Goal: Information Seeking & Learning: Learn about a topic

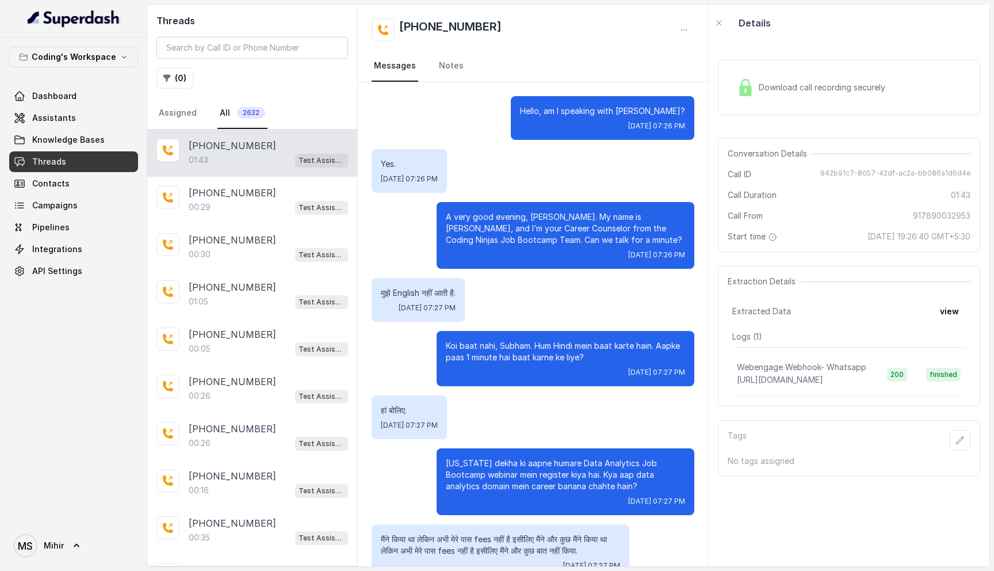
scroll to position [630, 0]
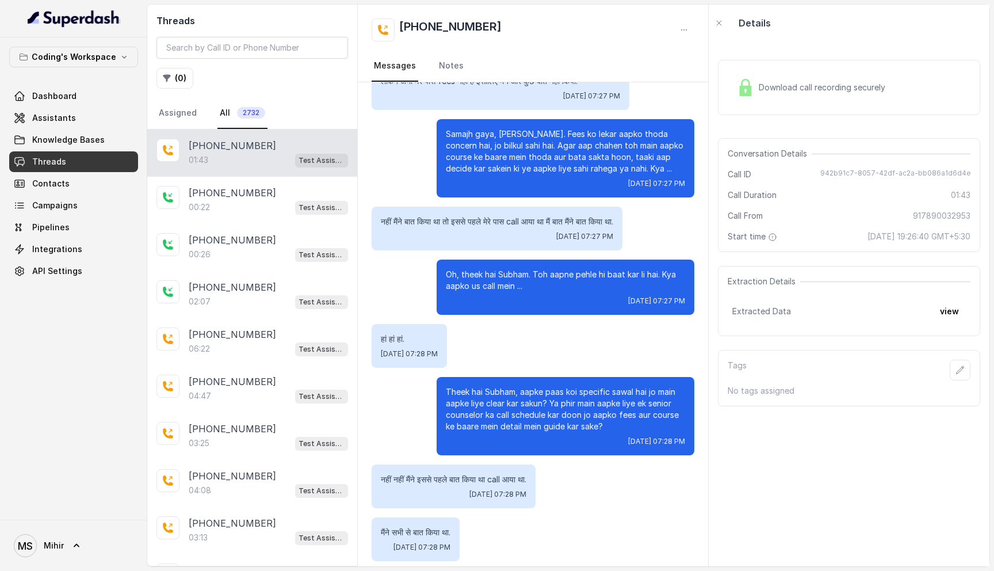
scroll to position [630, 0]
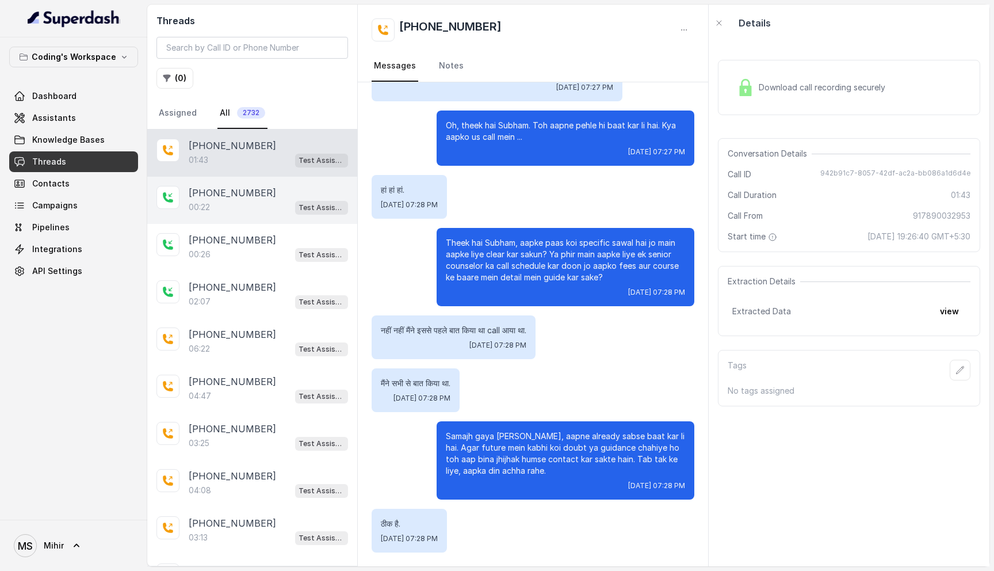
click at [256, 200] on div "00:22 Test Assistant- 2" at bounding box center [268, 207] width 159 height 15
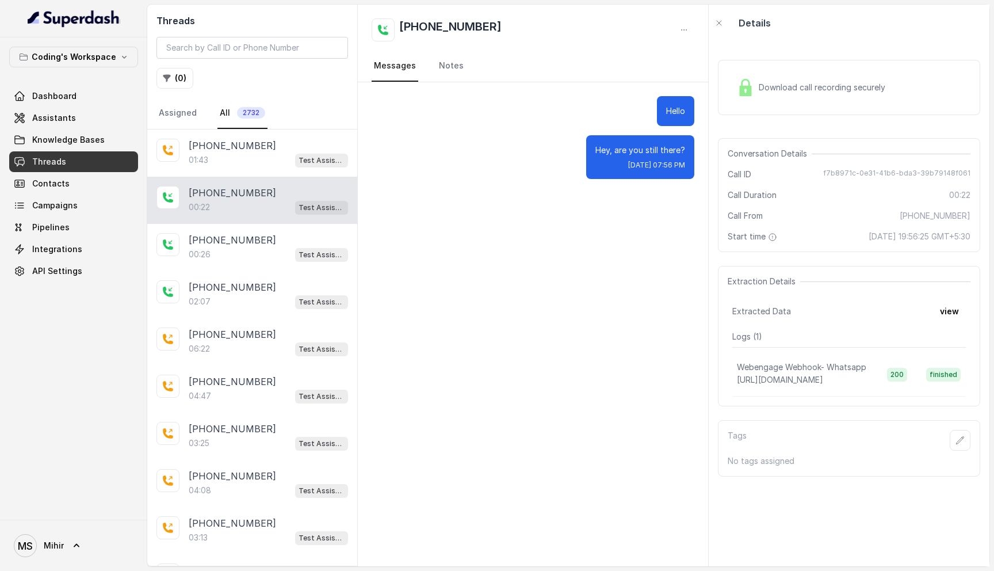
click at [806, 82] on span "Download call recording securely" at bounding box center [824, 88] width 131 height 12
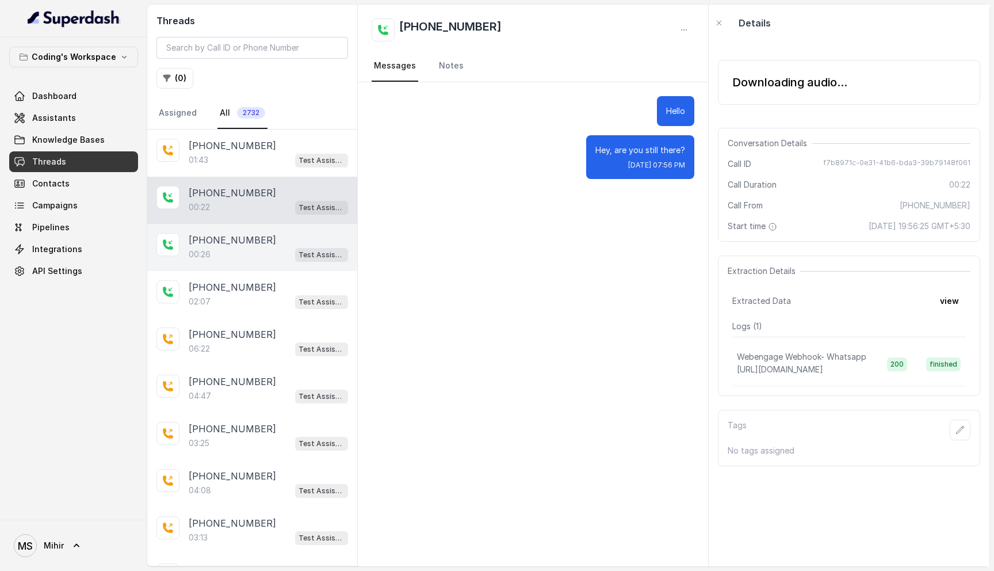
click at [263, 238] on div "[PHONE_NUMBER]" at bounding box center [268, 240] width 159 height 14
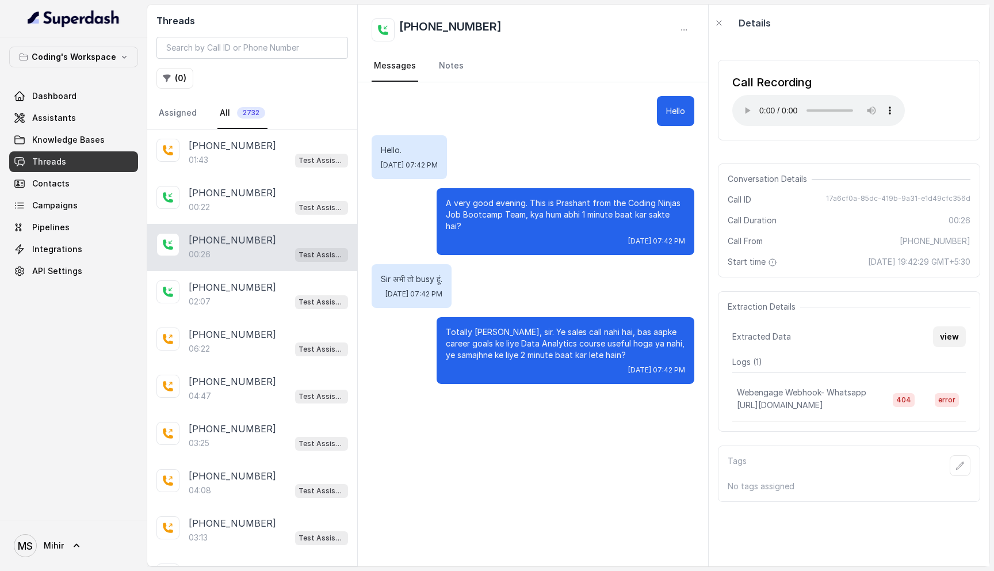
click at [959, 336] on button "view" at bounding box center [949, 336] width 33 height 21
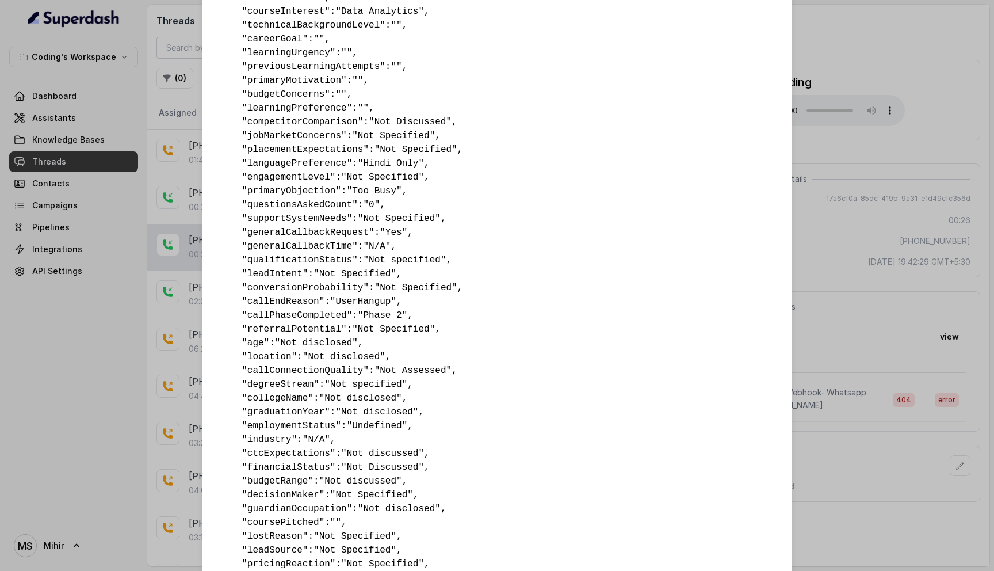
scroll to position [432, 0]
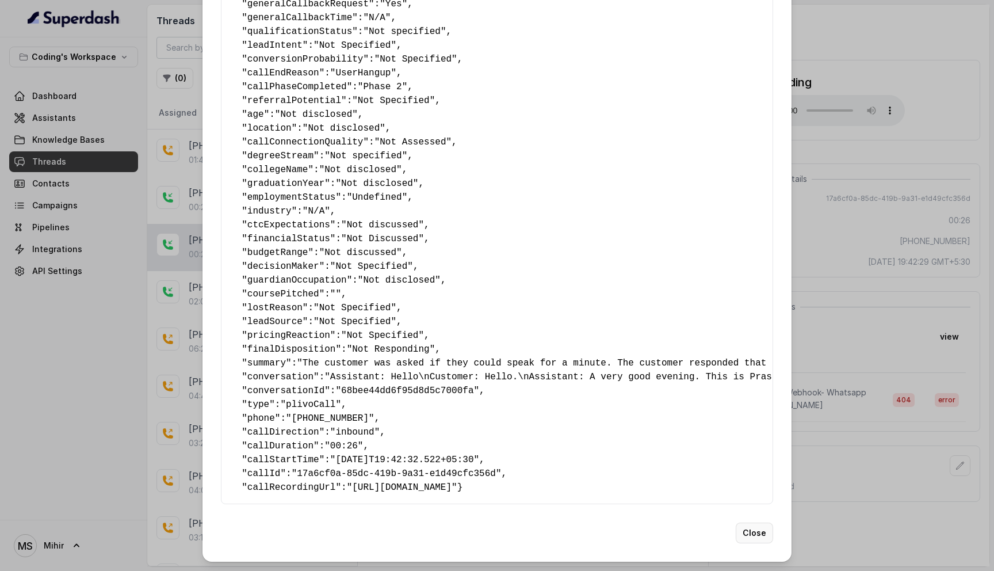
click at [755, 532] on button "Close" at bounding box center [754, 532] width 37 height 21
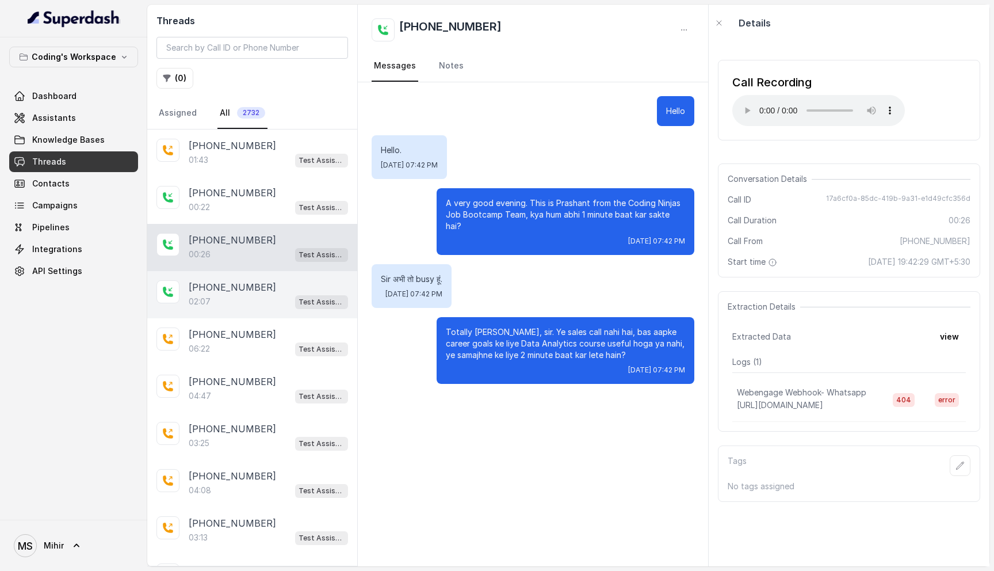
click at [281, 292] on div "[PHONE_NUMBER]" at bounding box center [268, 287] width 159 height 14
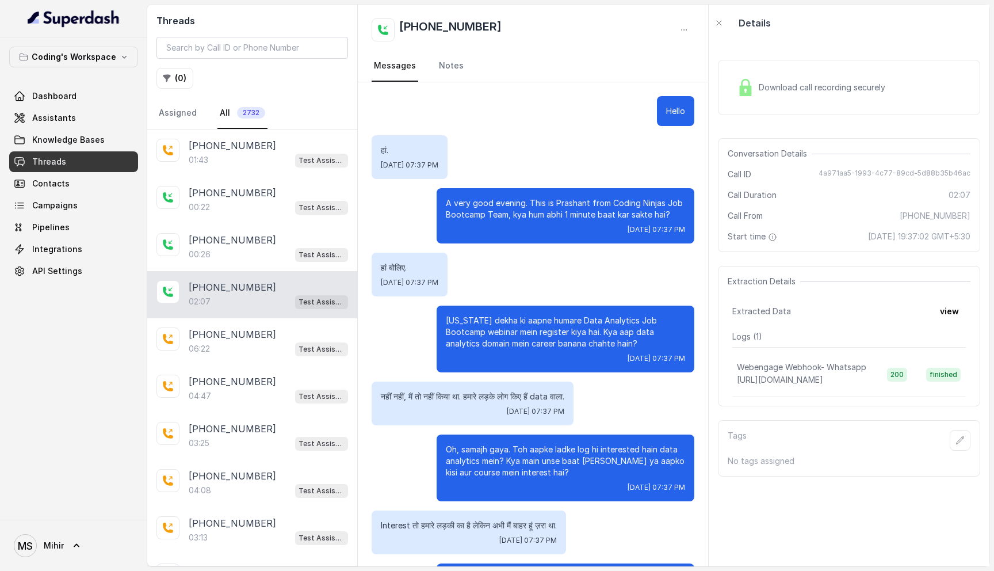
click at [802, 101] on div "Download call recording securely" at bounding box center [849, 87] width 262 height 55
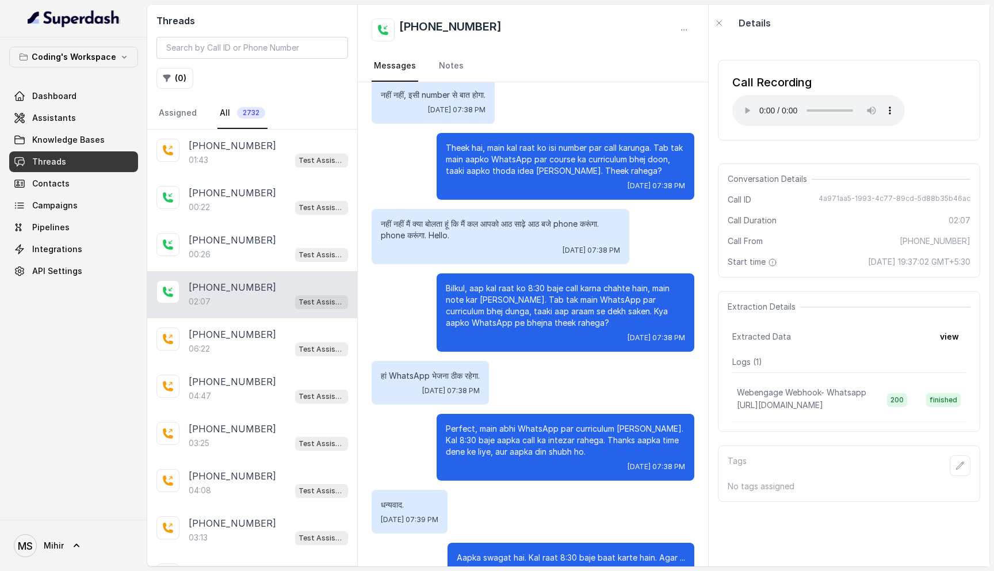
scroll to position [722, 0]
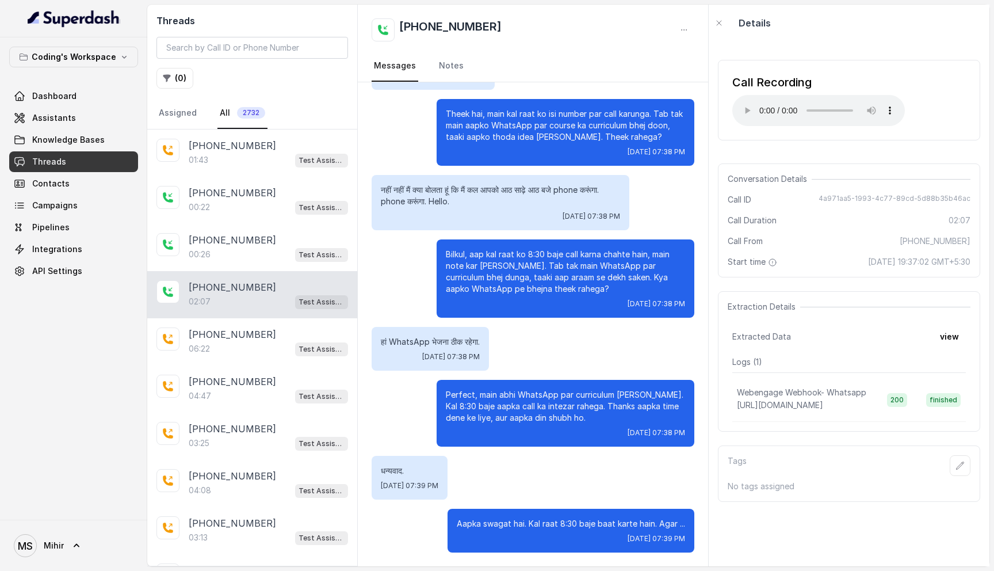
click at [651, 524] on p "Aapka swagat hai. Kal raat 8:30 baje baat karte hain. Agar ..." at bounding box center [571, 524] width 228 height 12
click at [951, 335] on button "view" at bounding box center [949, 336] width 33 height 21
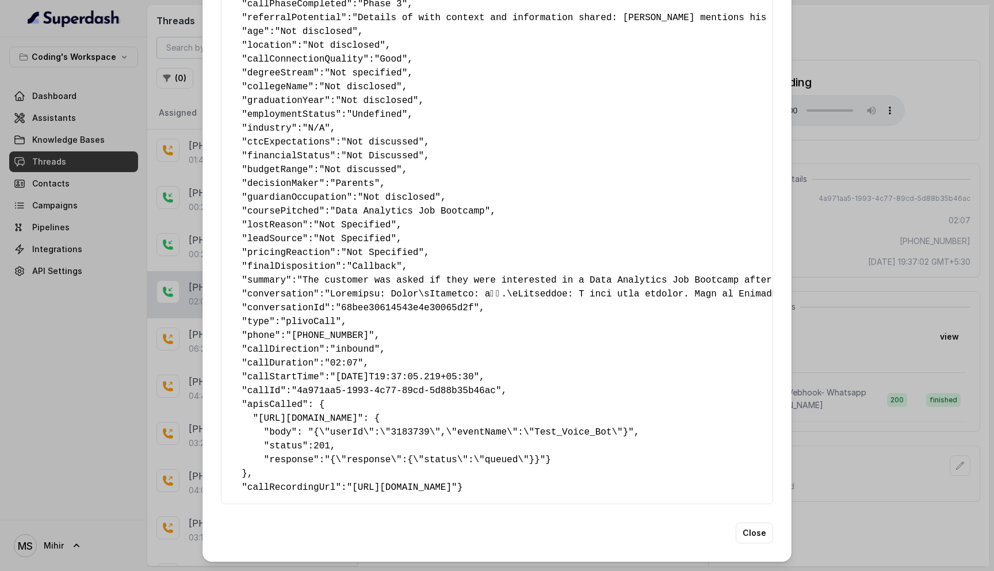
scroll to position [528, 0]
click at [762, 534] on button "Close" at bounding box center [754, 532] width 37 height 21
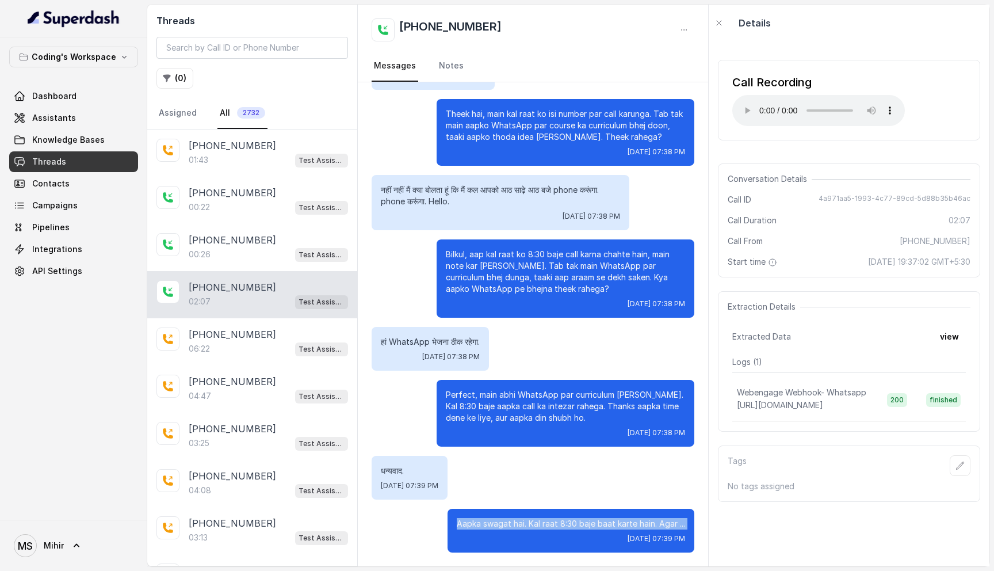
drag, startPoint x: 511, startPoint y: 418, endPoint x: 587, endPoint y: 417, distance: 76.5
click at [587, 417] on p "Perfect, main abhi WhatsApp par curriculum [PERSON_NAME]. Kal 8:30 baje aapka c…" at bounding box center [565, 406] width 239 height 35
copy p "aapka din shubh ho."
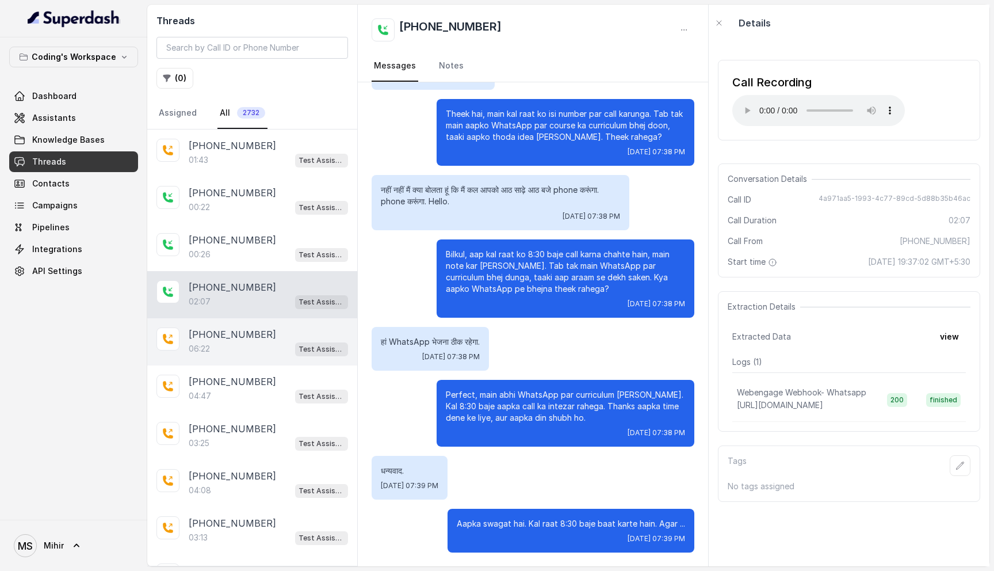
click at [250, 343] on div "06:22 Test Assistant- 2" at bounding box center [268, 348] width 159 height 15
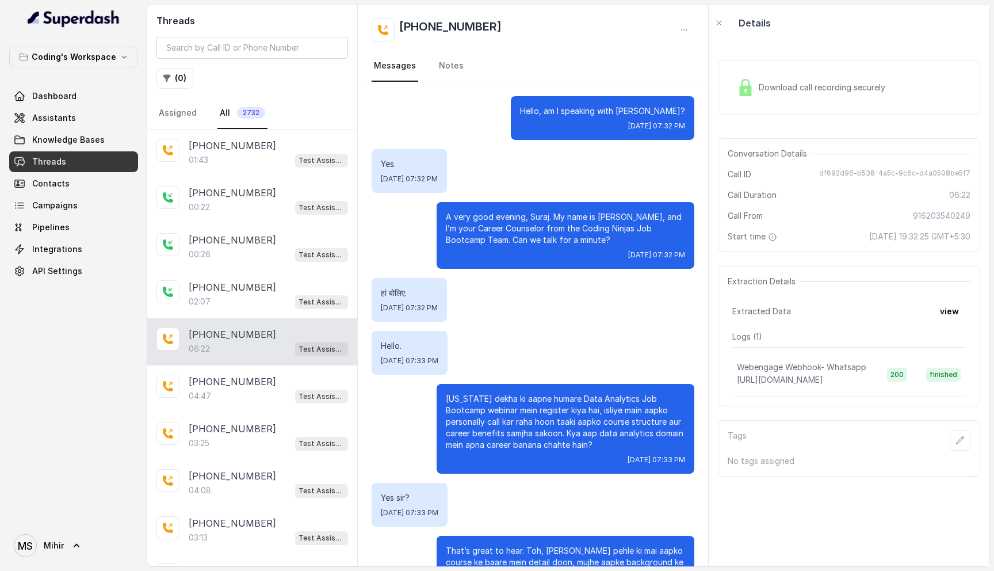
click at [806, 87] on span "Download call recording securely" at bounding box center [824, 88] width 131 height 12
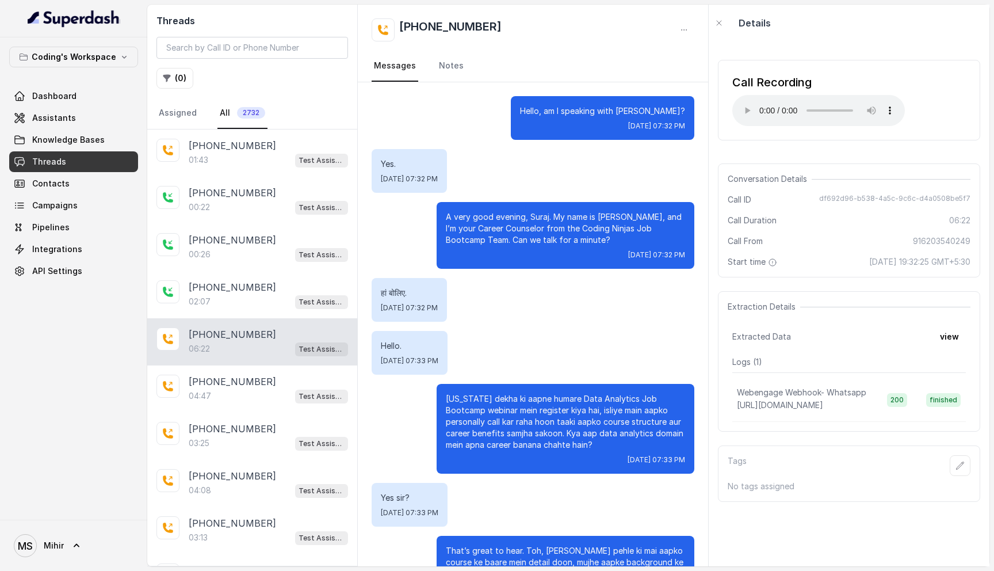
click at [485, 214] on p "A very good evening, Suraj. My name is [PERSON_NAME], and I’m your Career Couns…" at bounding box center [565, 228] width 239 height 35
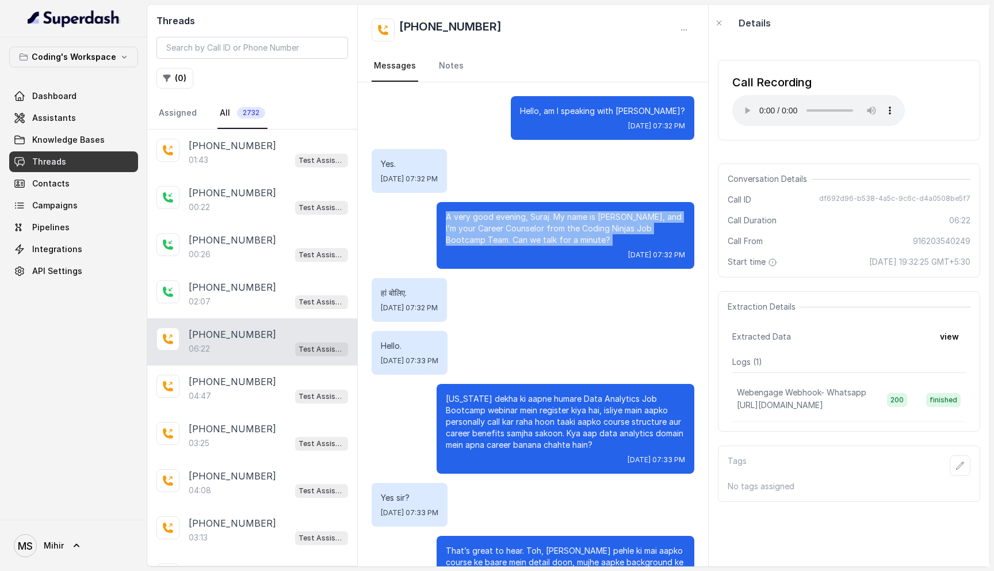
click at [485, 214] on p "A very good evening, Suraj. My name is [PERSON_NAME], and I’m your Career Couns…" at bounding box center [565, 228] width 239 height 35
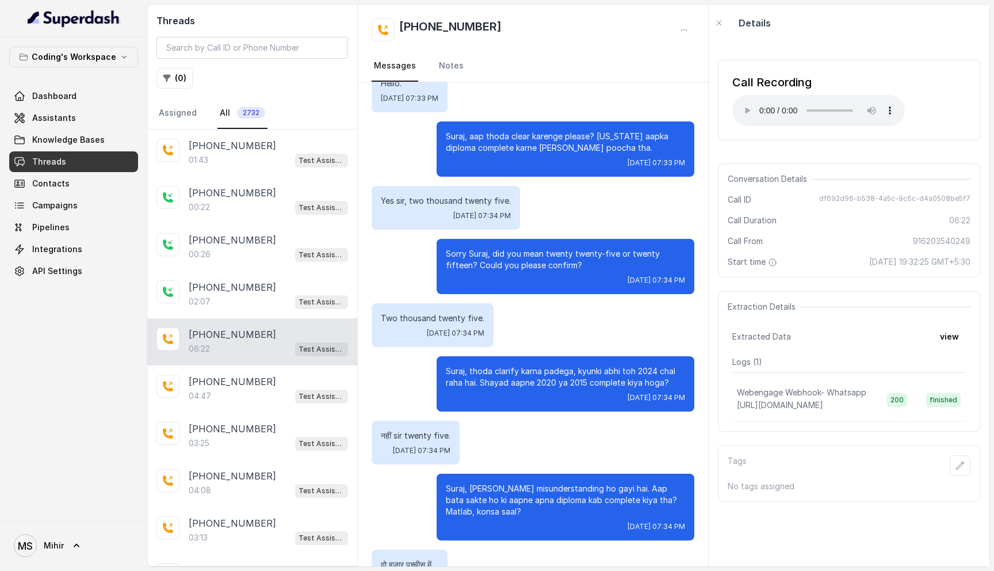
scroll to position [663, 0]
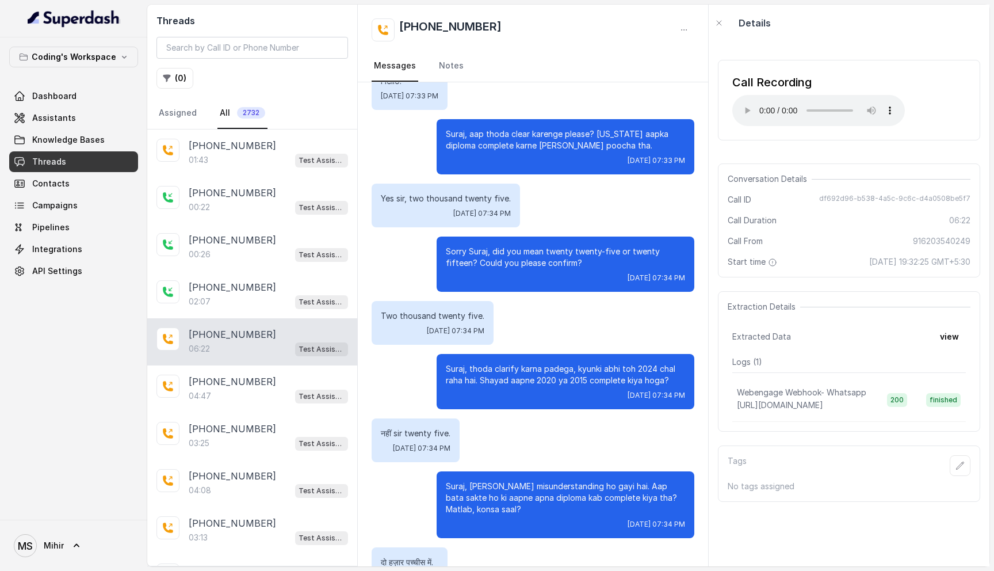
click at [438, 313] on p "Two thousand twenty five." at bounding box center [433, 316] width 104 height 12
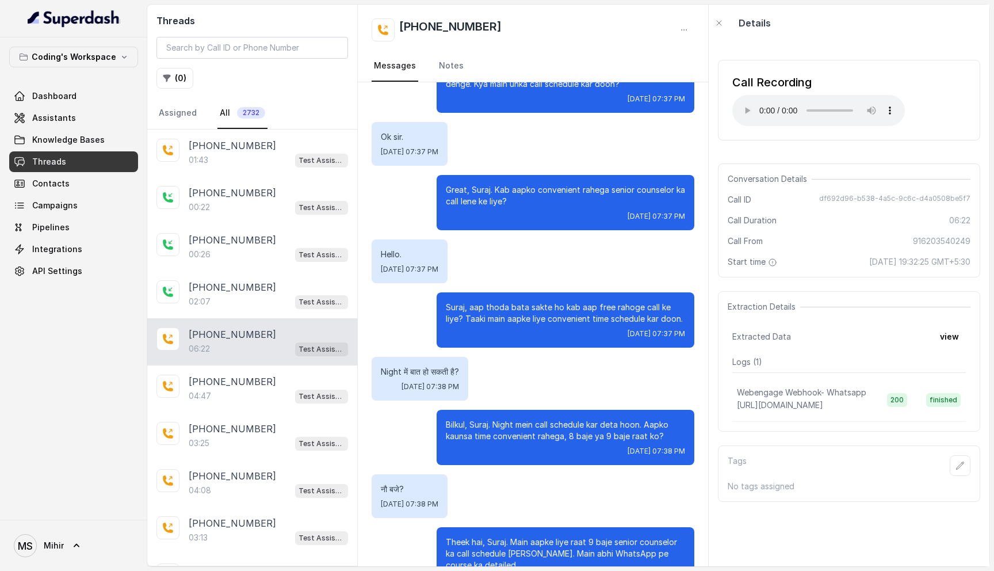
scroll to position [2582, 0]
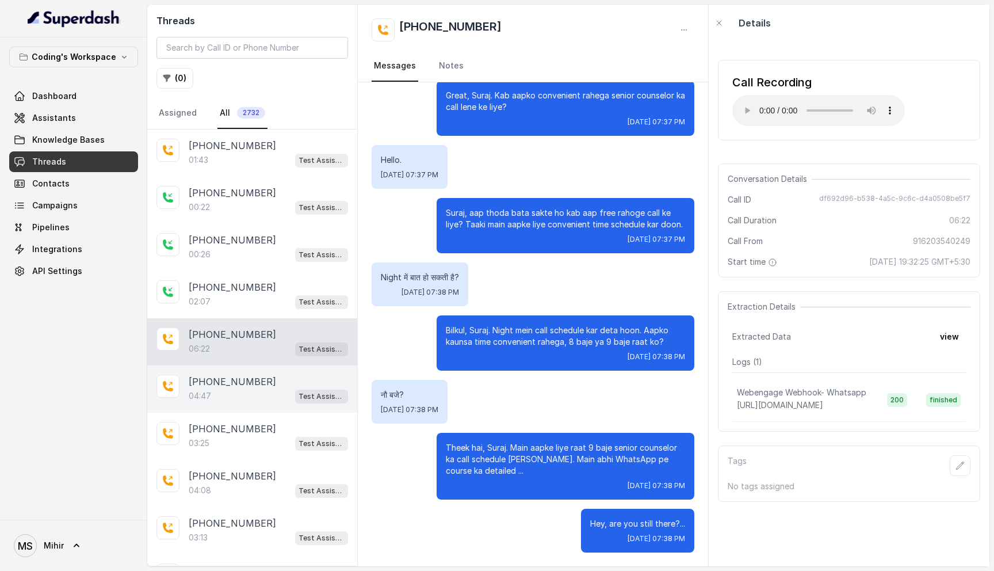
click at [230, 396] on div "04:47 Test Assistant- 2" at bounding box center [268, 395] width 159 height 15
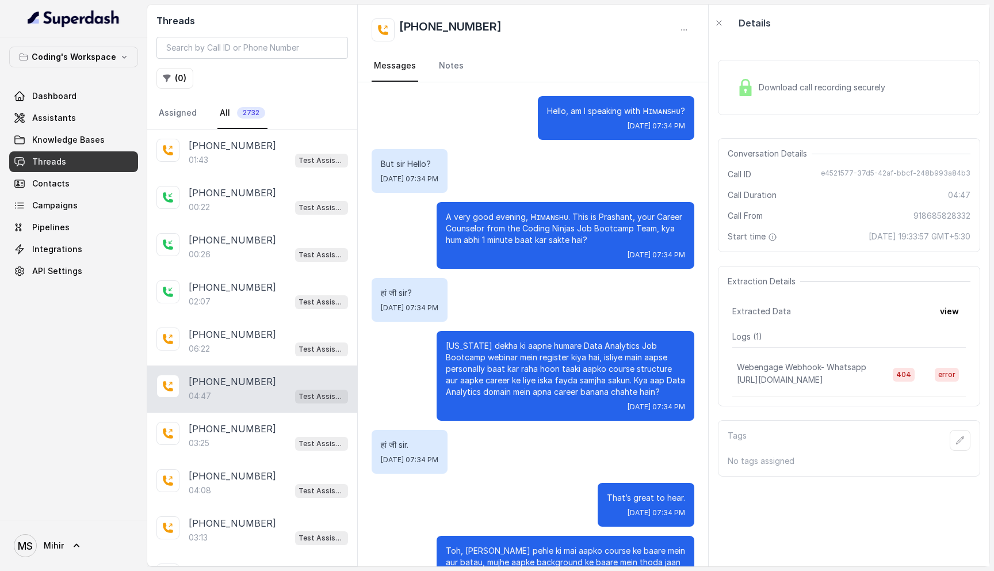
click at [834, 97] on div "Download call recording securely" at bounding box center [811, 87] width 158 height 26
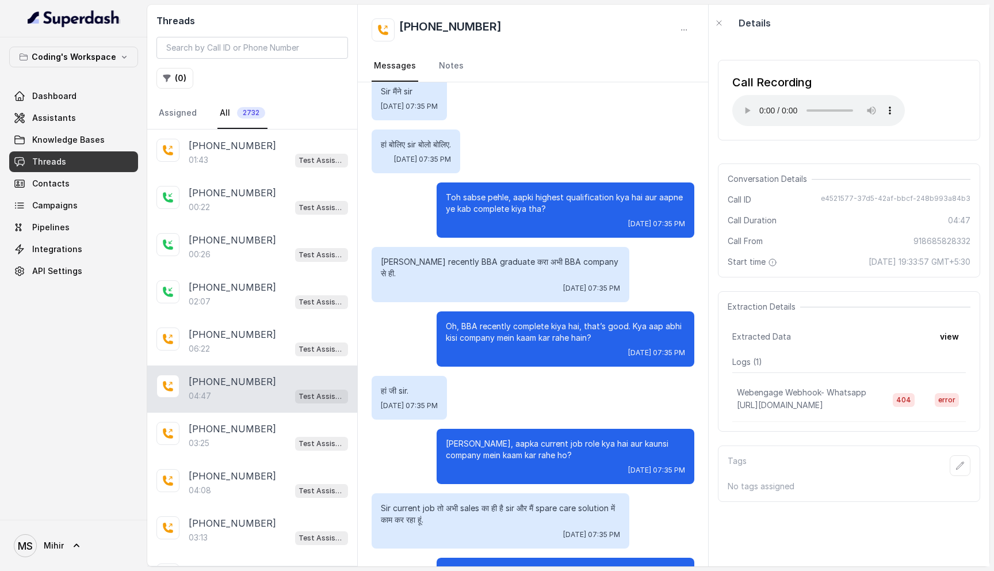
scroll to position [605, 0]
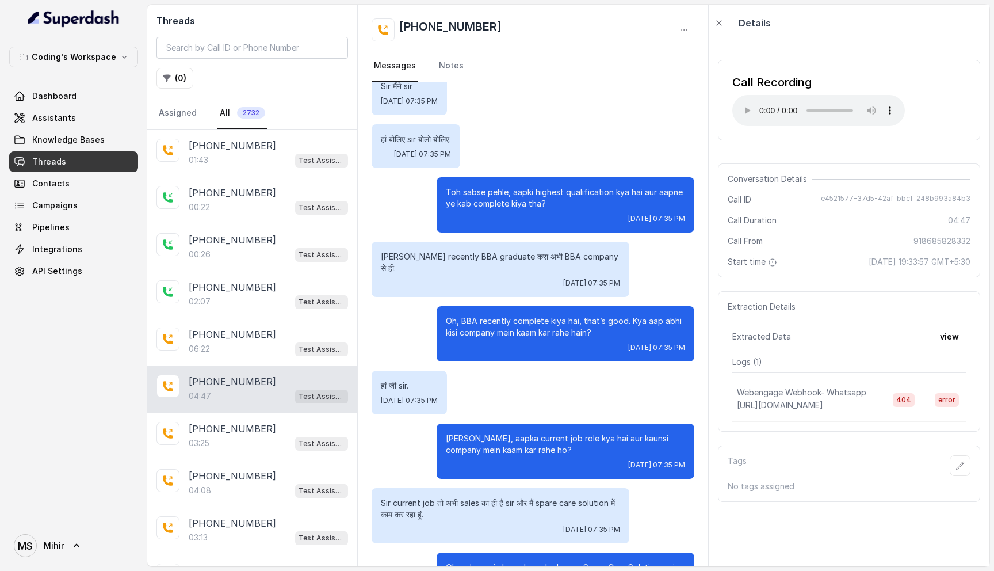
click at [489, 433] on p "[PERSON_NAME], aapka current job role kya hai aur kaunsi company mein kaam kar …" at bounding box center [565, 444] width 239 height 23
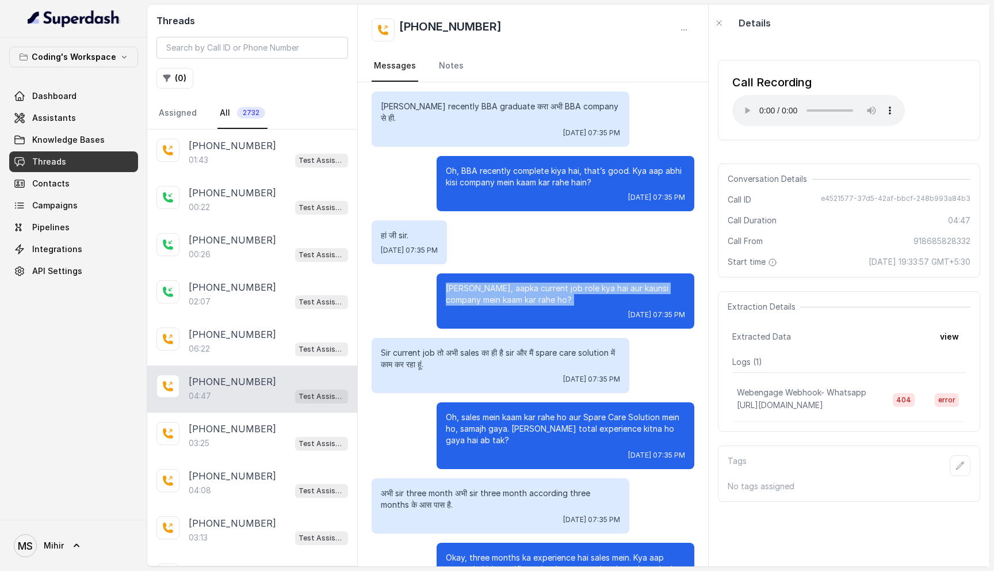
scroll to position [760, 0]
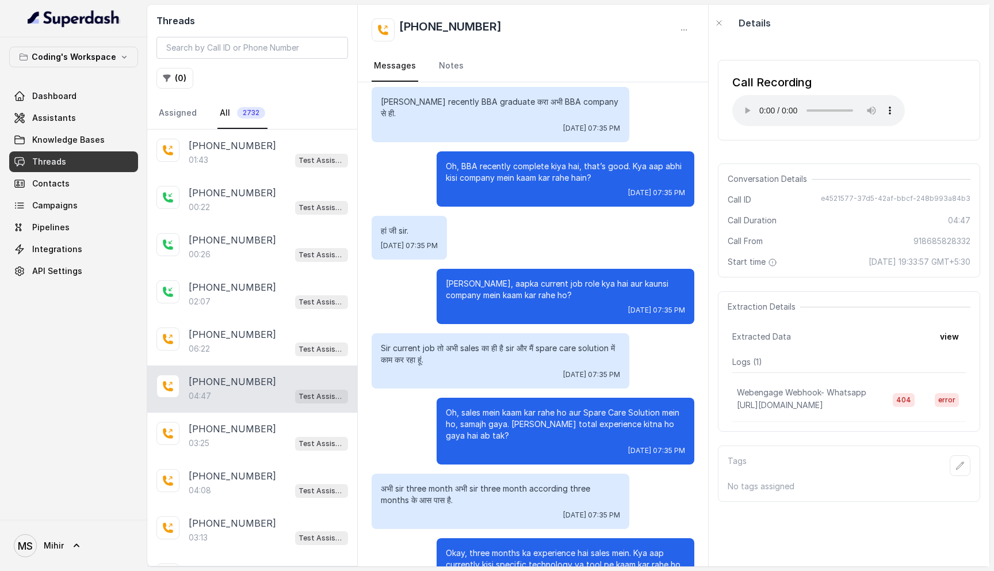
click at [466, 342] on p "Sir current job तो अभी sales का ही है sir और मैं spare care solution में काम कर…" at bounding box center [500, 353] width 239 height 23
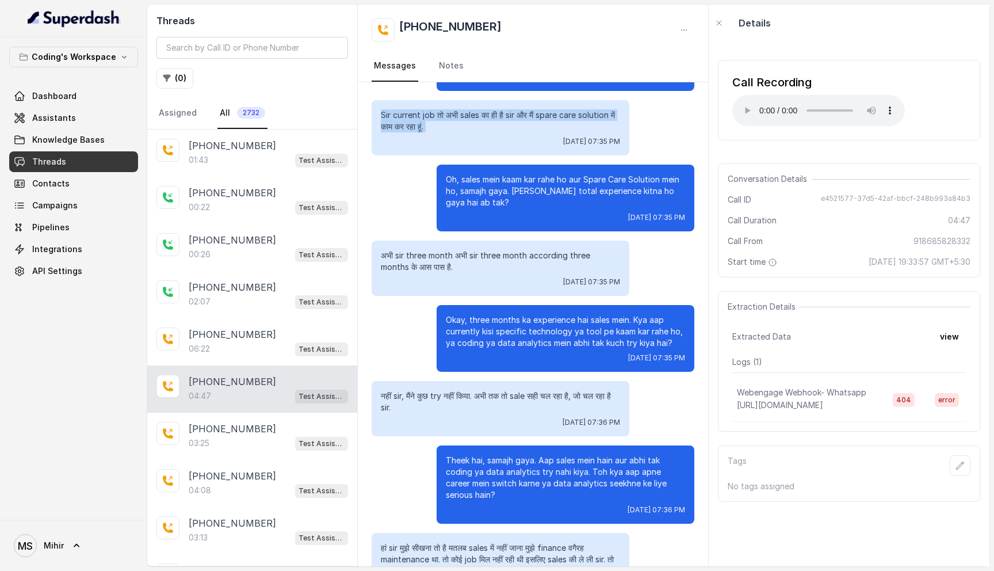
scroll to position [995, 0]
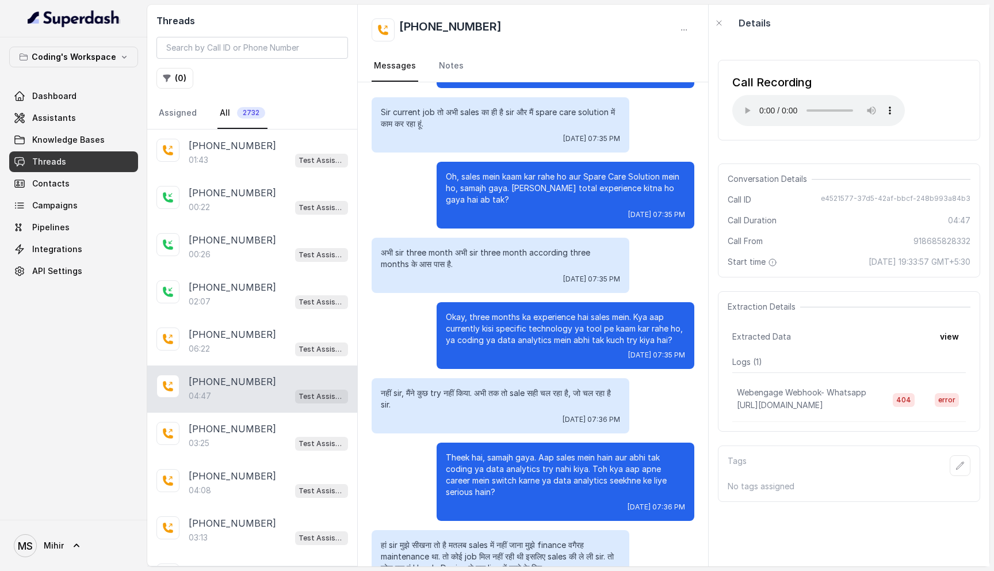
click at [873, 196] on span "e4521577-37d5-42af-bbcf-248b993a84b3" at bounding box center [896, 200] width 150 height 12
copy span "e4521577-37d5-42af-bbcf-248b993a84b3"
click at [861, 189] on div "Conversation Details Call ID e4521577-37d5-42af-bbcf-248b993a84b3 Call Duration…" at bounding box center [849, 220] width 262 height 114
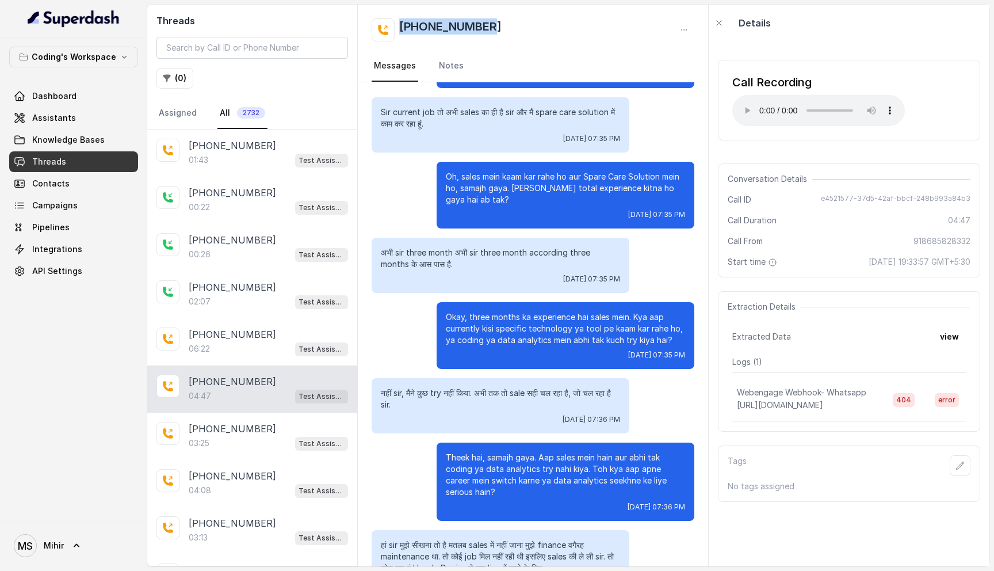
drag, startPoint x: 512, startPoint y: 28, endPoint x: 397, endPoint y: 25, distance: 114.5
click at [396, 25] on div "[PHONE_NUMBER]" at bounding box center [533, 29] width 323 height 23
copy h2 "[PHONE_NUMBER]"
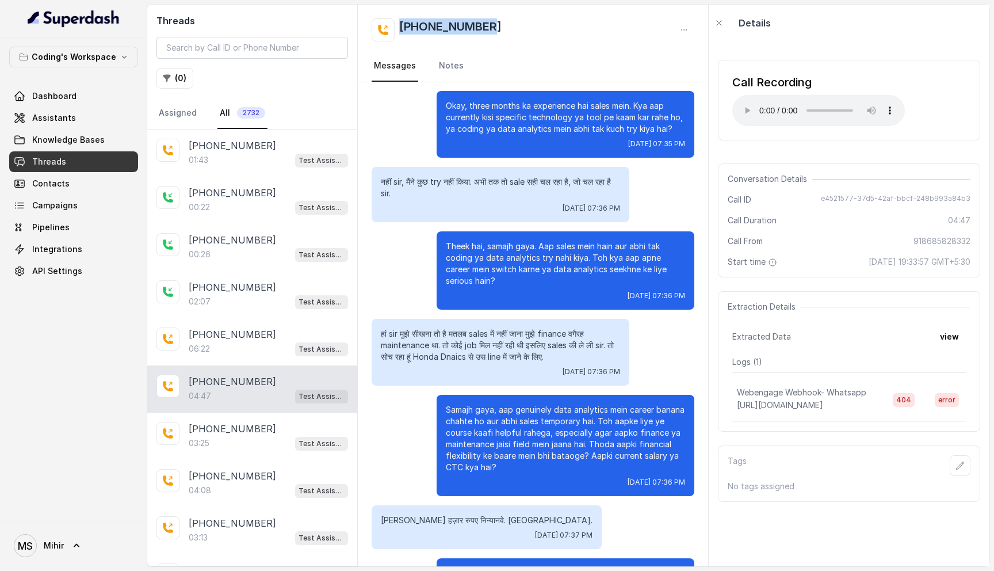
scroll to position [1209, 0]
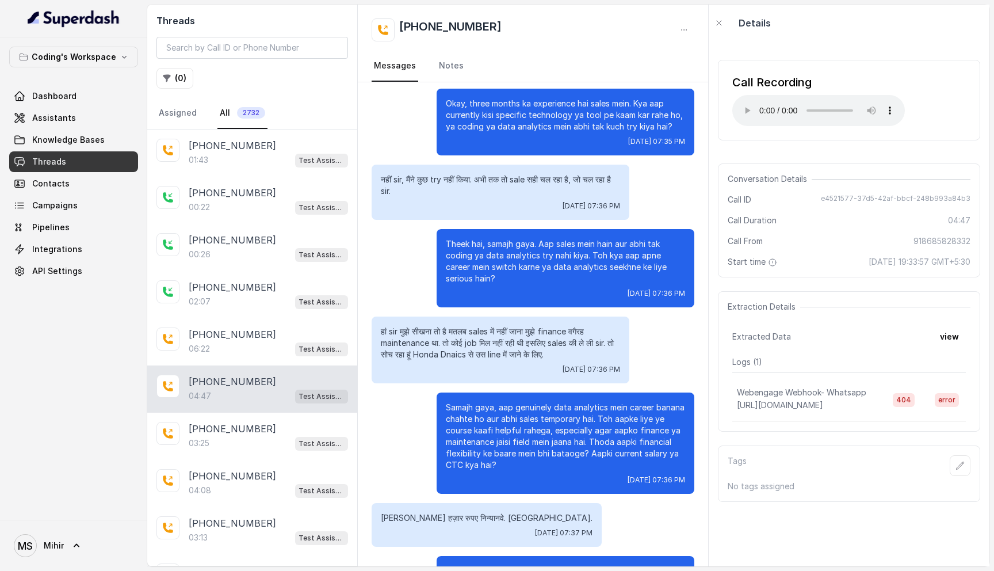
click at [522, 326] on p "हां sir मुझे सीखना तो है मतलब sales में नहीं जाना मुझे finance वगैरह maintenanc…" at bounding box center [500, 343] width 239 height 35
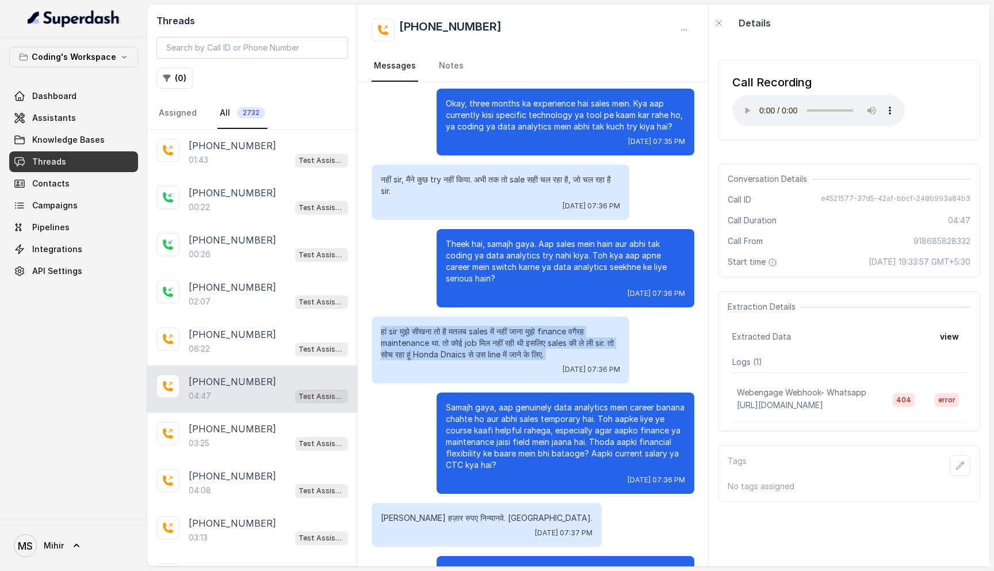
click at [522, 326] on p "हां sir मुझे सीखना तो है मतलब sales में नहीं जाना मुझे finance वगैरह maintenanc…" at bounding box center [500, 343] width 239 height 35
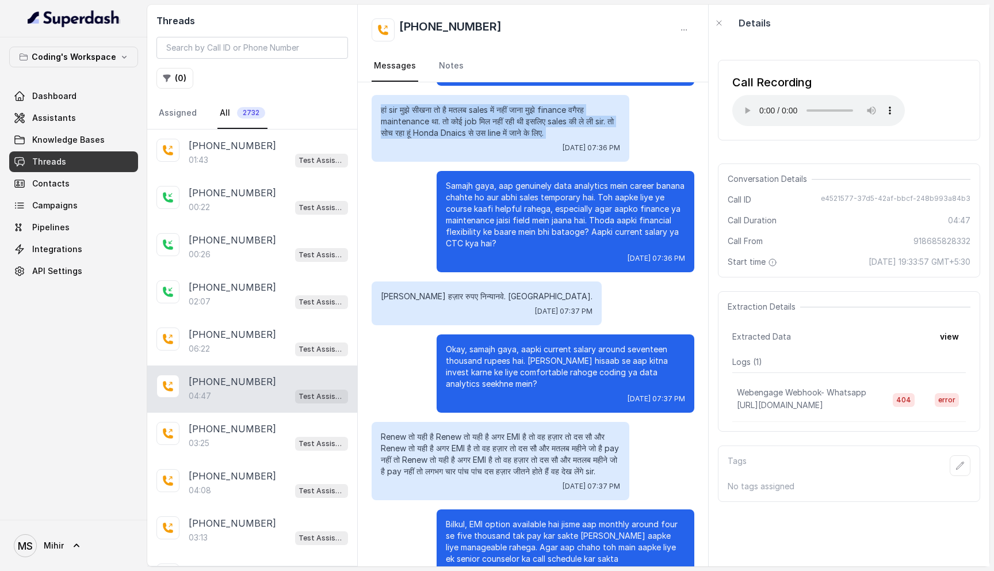
scroll to position [1524, 0]
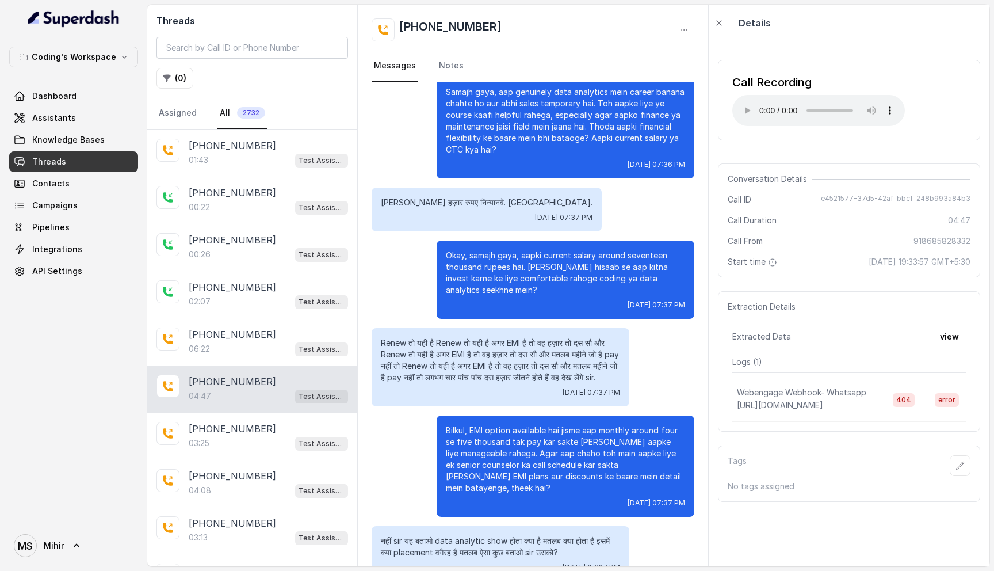
click at [559, 250] on p "Okay, samajh gaya, aapki current salary around seventeen thousand rupees hai. […" at bounding box center [565, 273] width 239 height 46
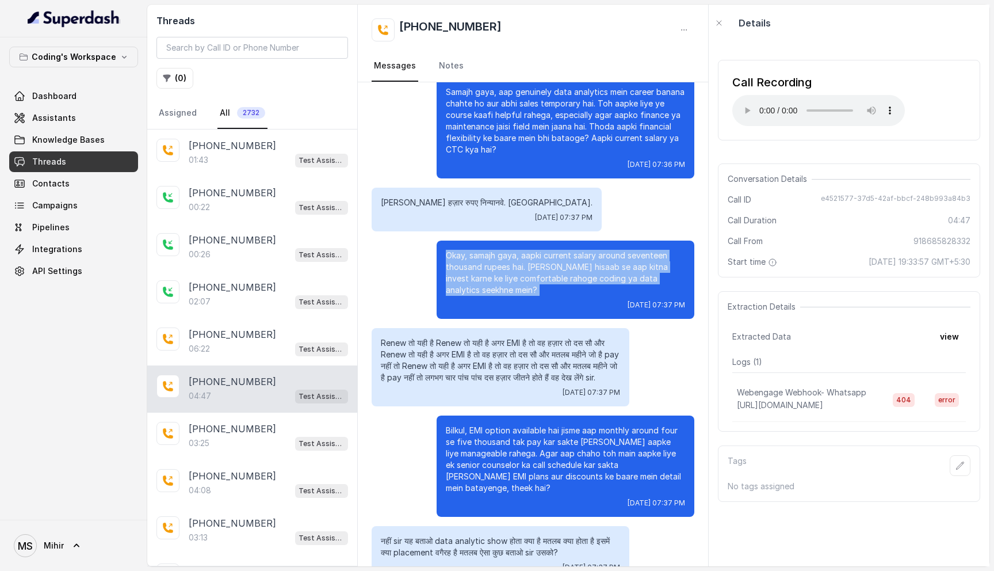
click at [559, 250] on p "Okay, samajh gaya, aapki current salary around seventeen thousand rupees hai. […" at bounding box center [565, 273] width 239 height 46
click at [541, 250] on p "Okay, samajh gaya, aapki current salary around seventeen thousand rupees hai. […" at bounding box center [565, 273] width 239 height 46
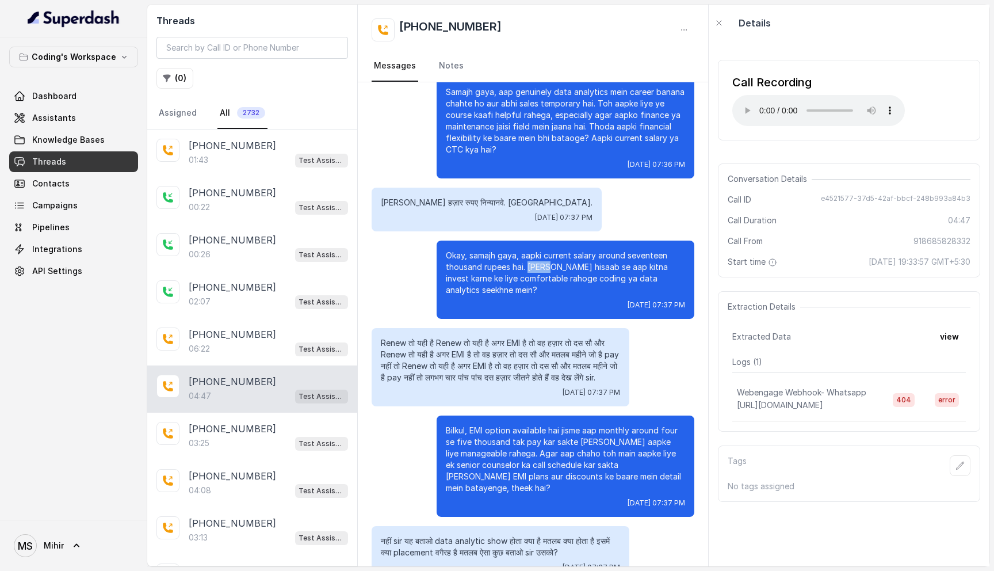
click at [541, 250] on p "Okay, samajh gaya, aapki current salary around seventeen thousand rupees hai. […" at bounding box center [565, 273] width 239 height 46
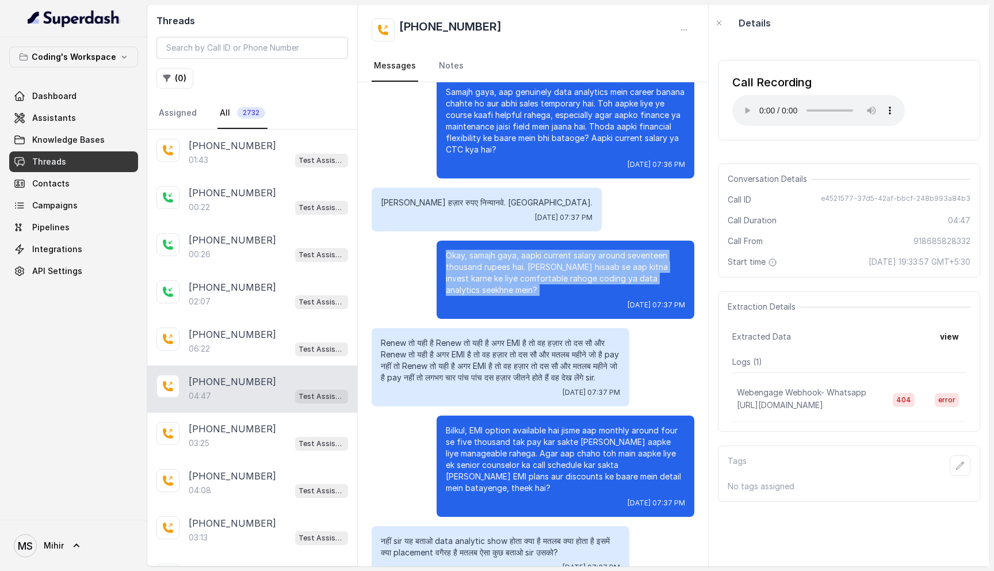
click at [541, 250] on p "Okay, samajh gaya, aapki current salary around seventeen thousand rupees hai. […" at bounding box center [565, 273] width 239 height 46
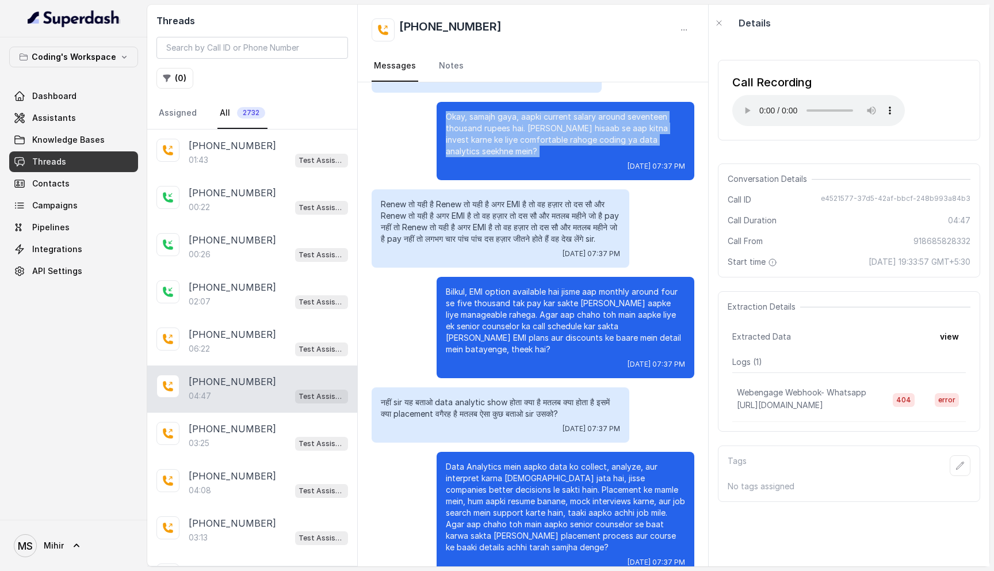
scroll to position [1662, 0]
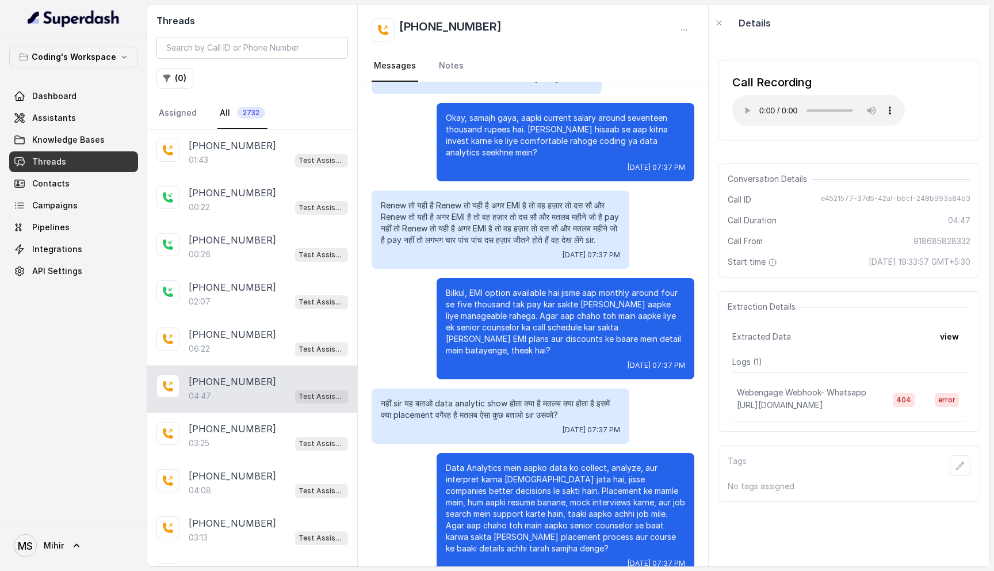
click at [568, 326] on p "Bilkul, EMI option available hai jisme aap monthly around four se five thousand…" at bounding box center [565, 321] width 239 height 69
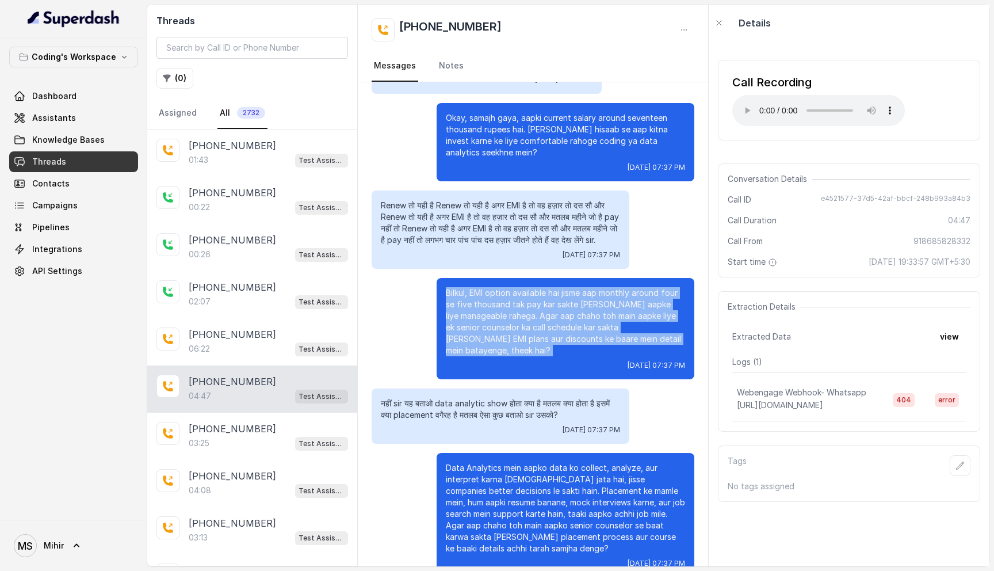
click at [568, 326] on p "Bilkul, EMI option available hai jisme aap monthly around four se five thousand…" at bounding box center [565, 321] width 239 height 69
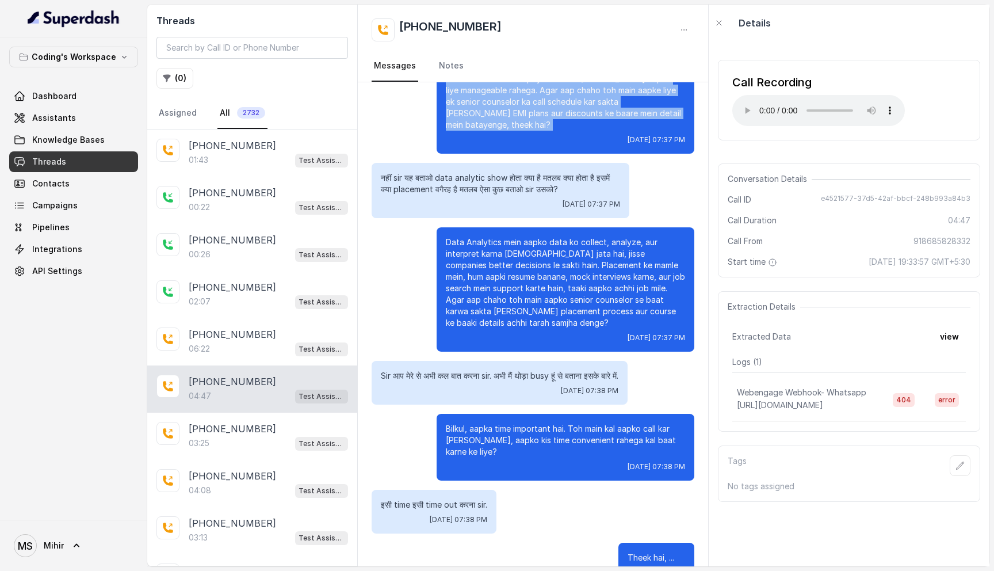
scroll to position [1886, 0]
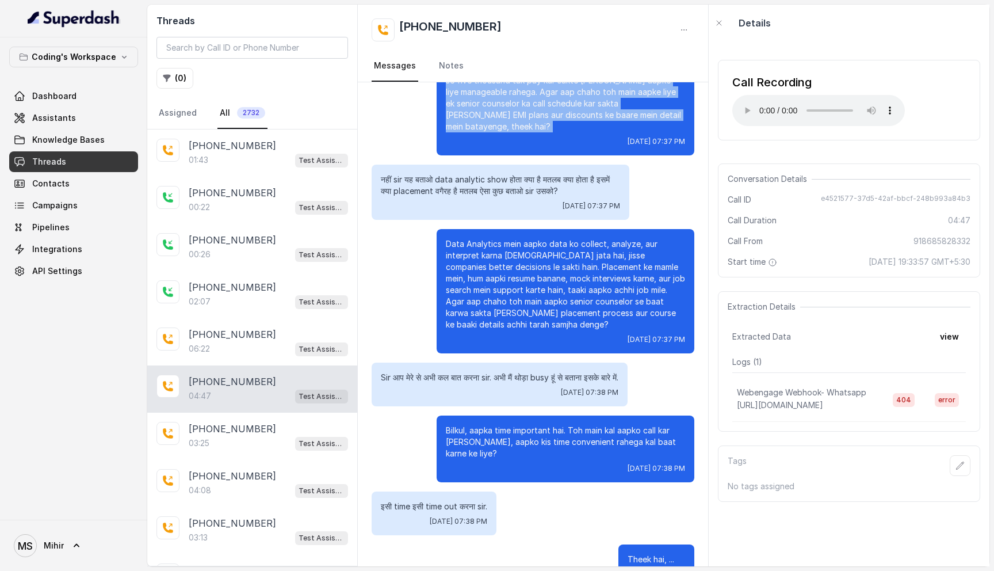
click at [524, 372] on p "Sir आप मेरे से अभी कल बात करना sir. अभी मैं थोड़ा busy हूं से बताना इसके बारे म…" at bounding box center [500, 378] width 238 height 12
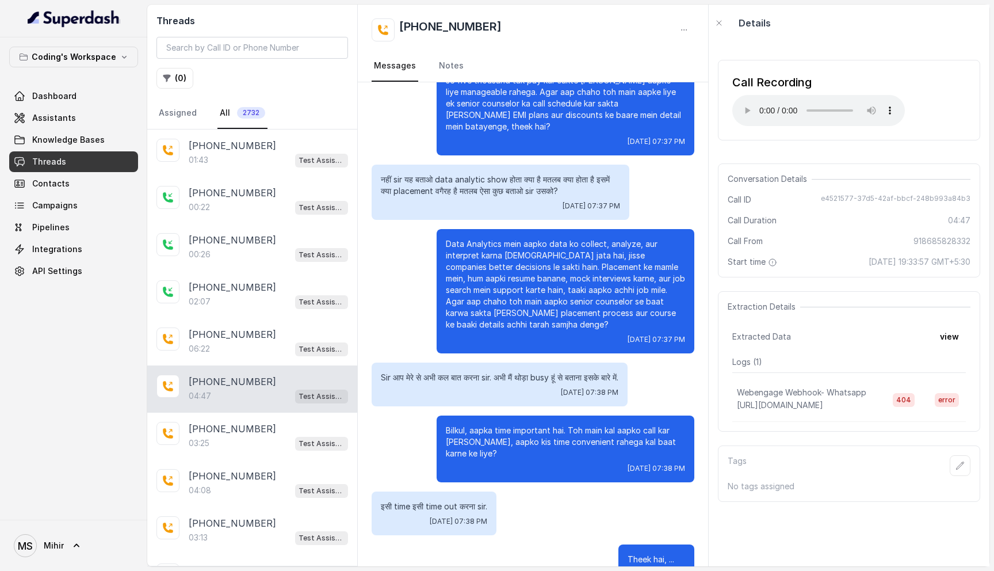
click at [524, 372] on p "Sir आप मेरे से अभी कल बात करना sir. अभी मैं थोड़ा busy हूं से बताना इसके बारे म…" at bounding box center [500, 378] width 238 height 12
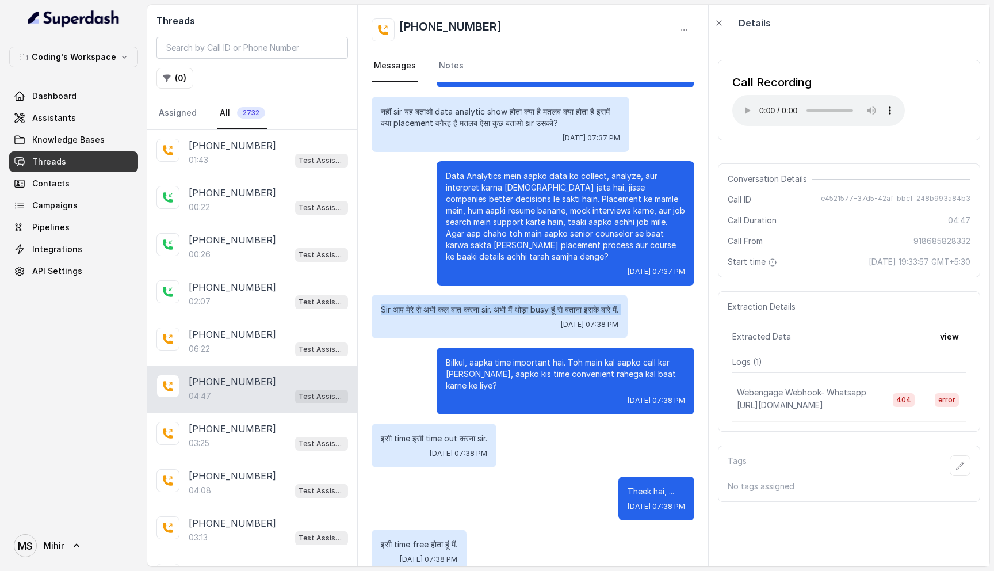
scroll to position [1950, 0]
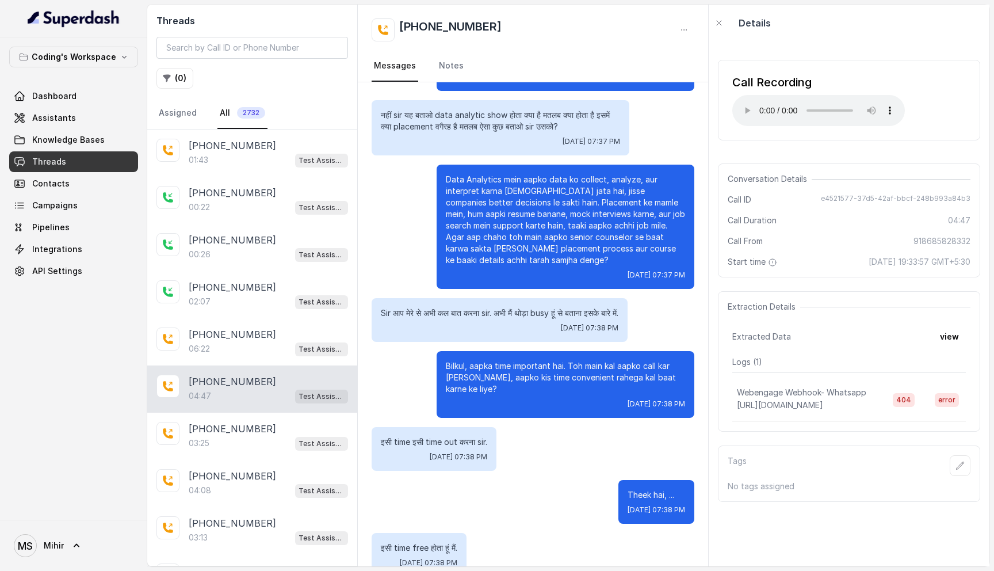
click at [554, 226] on p "Data Analytics mein aapko data ko collect, analyze, aur interpret karna [DEMOGR…" at bounding box center [565, 220] width 239 height 92
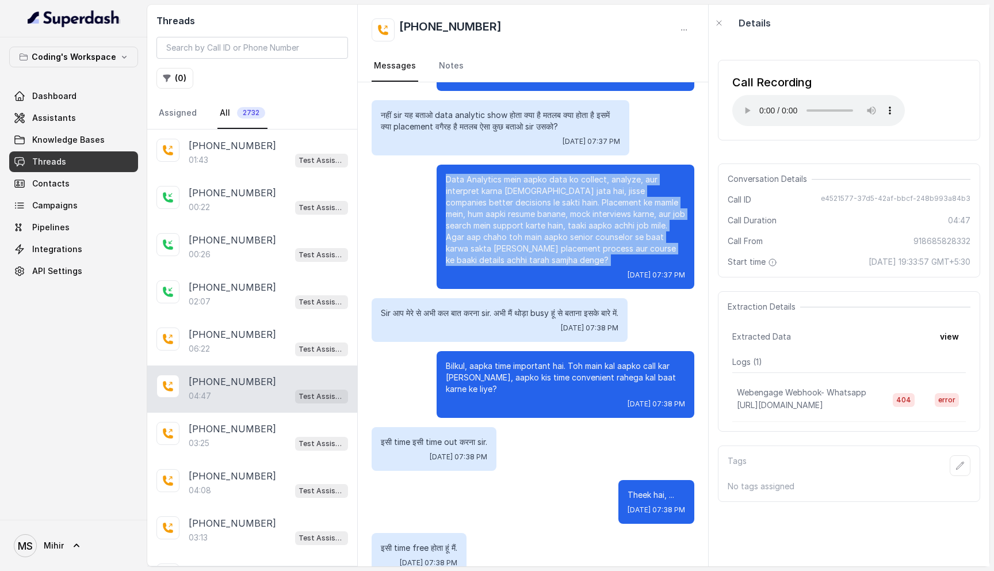
click at [554, 226] on p "Data Analytics mein aapko data ko collect, analyze, aur interpret karna [DEMOGR…" at bounding box center [565, 220] width 239 height 92
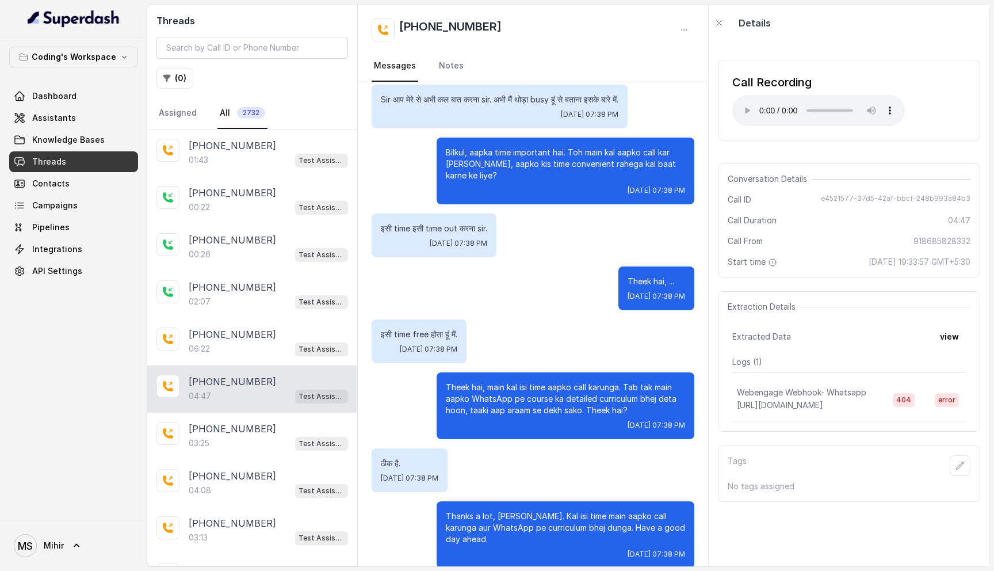
scroll to position [2220, 0]
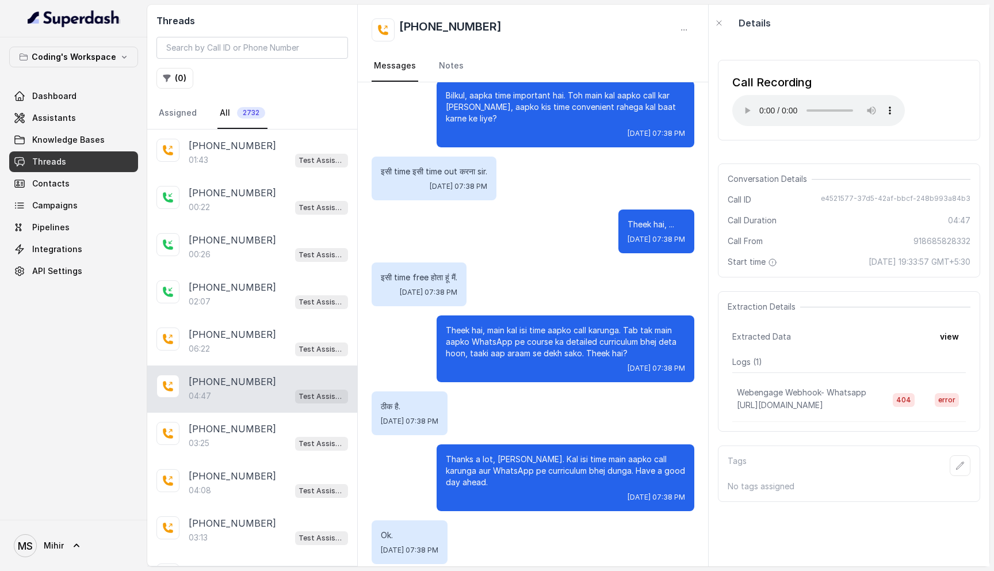
click at [604, 327] on p "Theek hai, main kal isi time aapko call karunga. Tab tak main aapko WhatsApp pe…" at bounding box center [565, 342] width 239 height 35
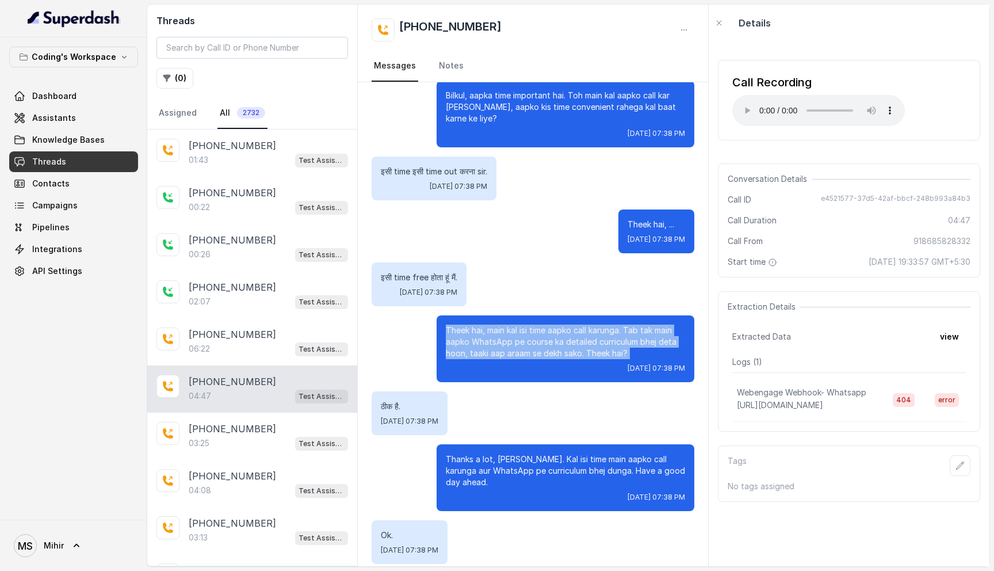
click at [604, 327] on p "Theek hai, main kal isi time aapko call karunga. Tab tak main aapko WhatsApp pe…" at bounding box center [565, 342] width 239 height 35
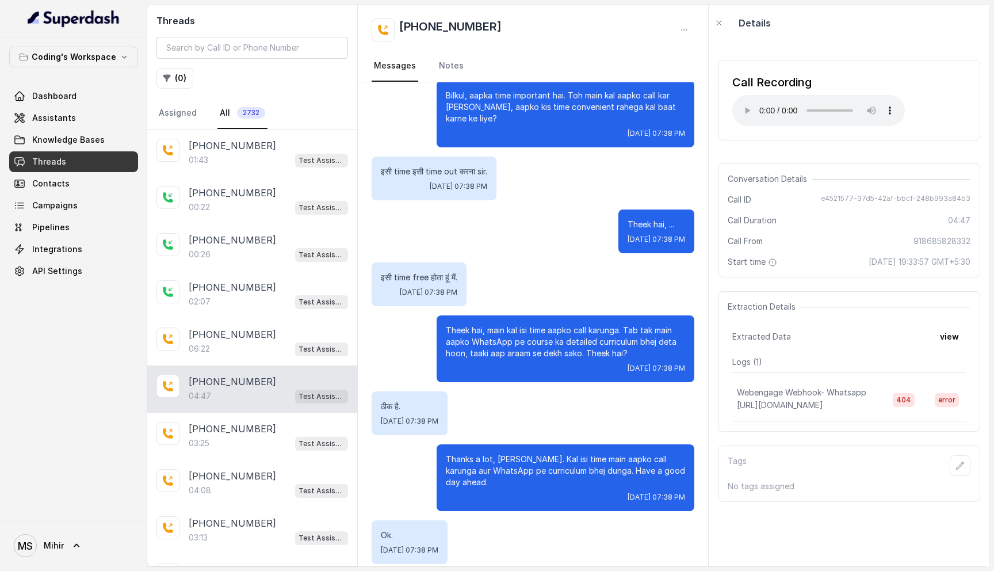
click at [604, 327] on p "Theek hai, main kal isi time aapko call karunga. Tab tak main aapko WhatsApp pe…" at bounding box center [565, 342] width 239 height 35
click at [564, 453] on p "Thanks a lot, [PERSON_NAME]. Kal isi time main aapko call karunga aur WhatsApp …" at bounding box center [565, 470] width 239 height 35
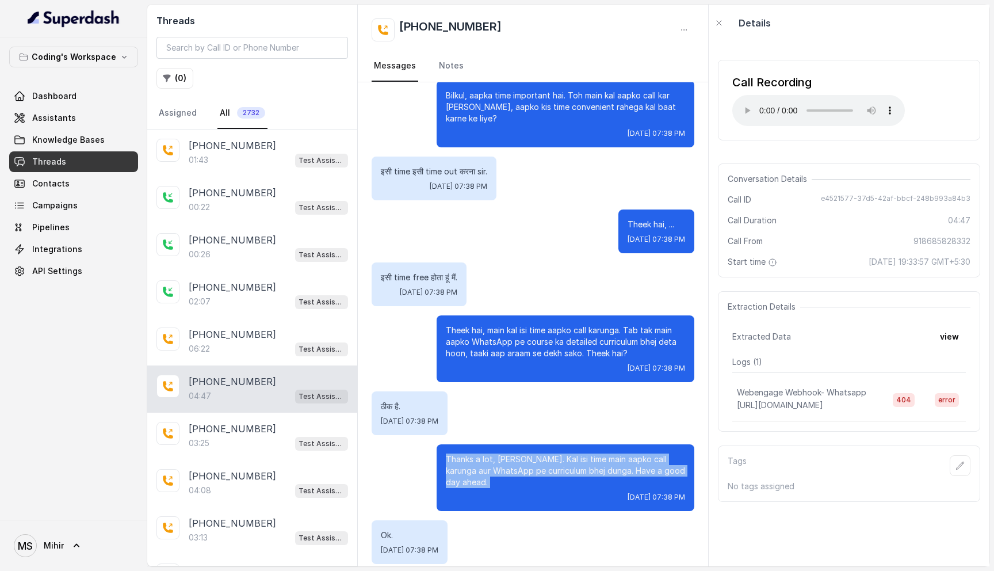
click at [564, 453] on p "Thanks a lot, [PERSON_NAME]. Kal isi time main aapko call karunga aur WhatsApp …" at bounding box center [565, 470] width 239 height 35
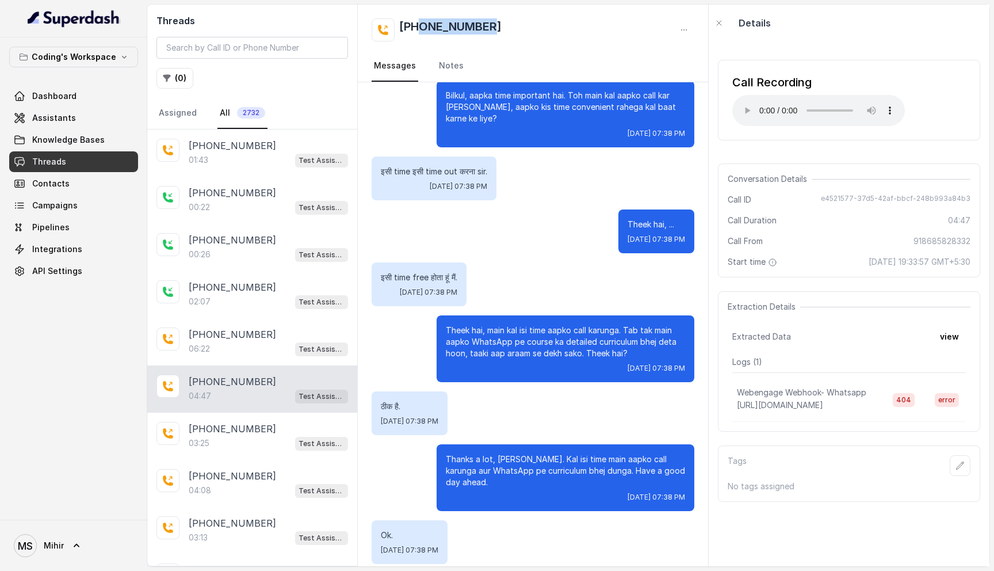
drag, startPoint x: 493, startPoint y: 25, endPoint x: 419, endPoint y: 27, distance: 73.7
click at [419, 27] on div "[PHONE_NUMBER]" at bounding box center [533, 29] width 323 height 23
copy h2 "8685828332"
click at [493, 26] on div "[PHONE_NUMBER]" at bounding box center [533, 29] width 323 height 23
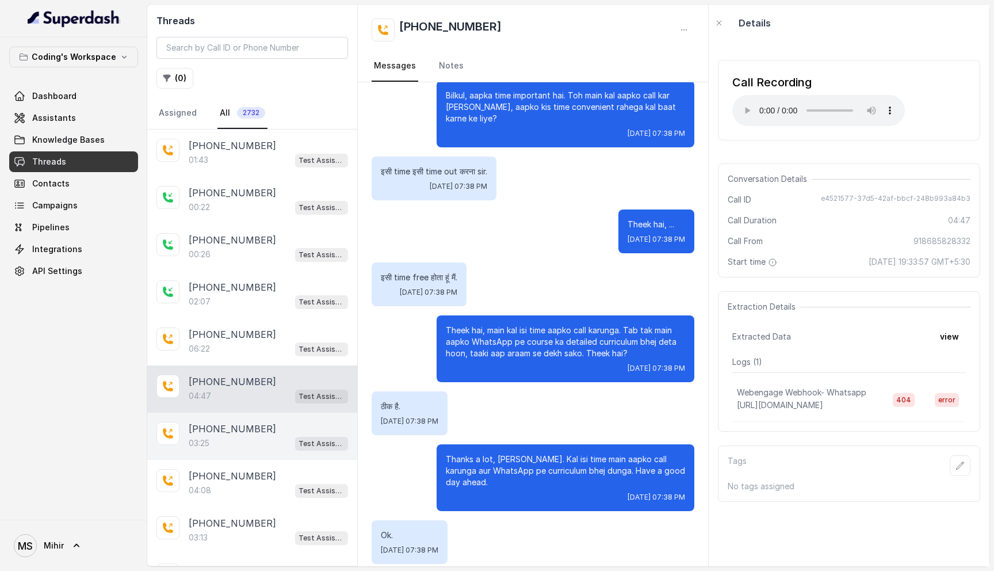
click at [228, 452] on div "[PHONE_NUMBER]:25 Test Assistant- 2" at bounding box center [252, 436] width 210 height 47
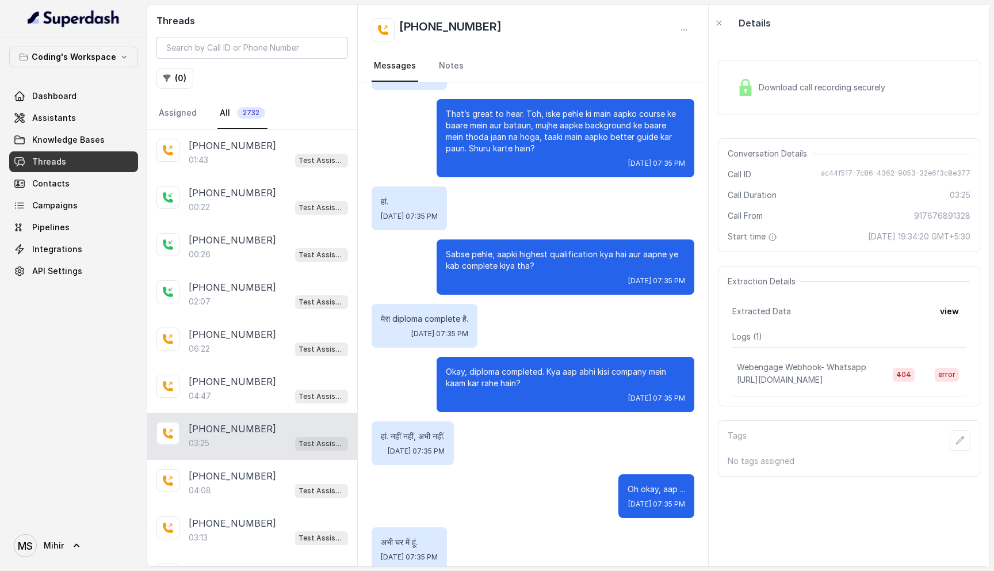
scroll to position [403, 0]
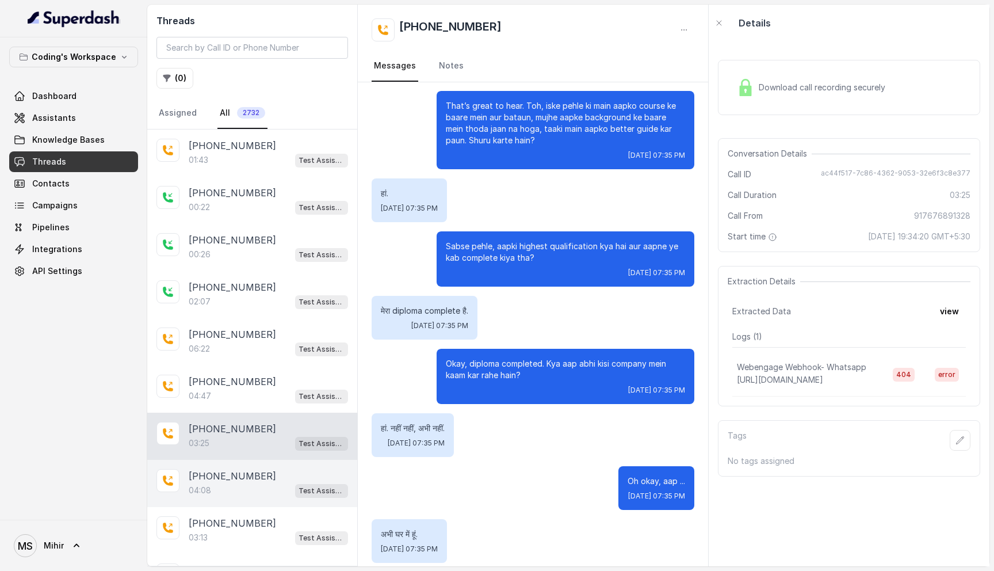
click at [245, 483] on div "04:08 Test Assistant- 2" at bounding box center [268, 490] width 159 height 15
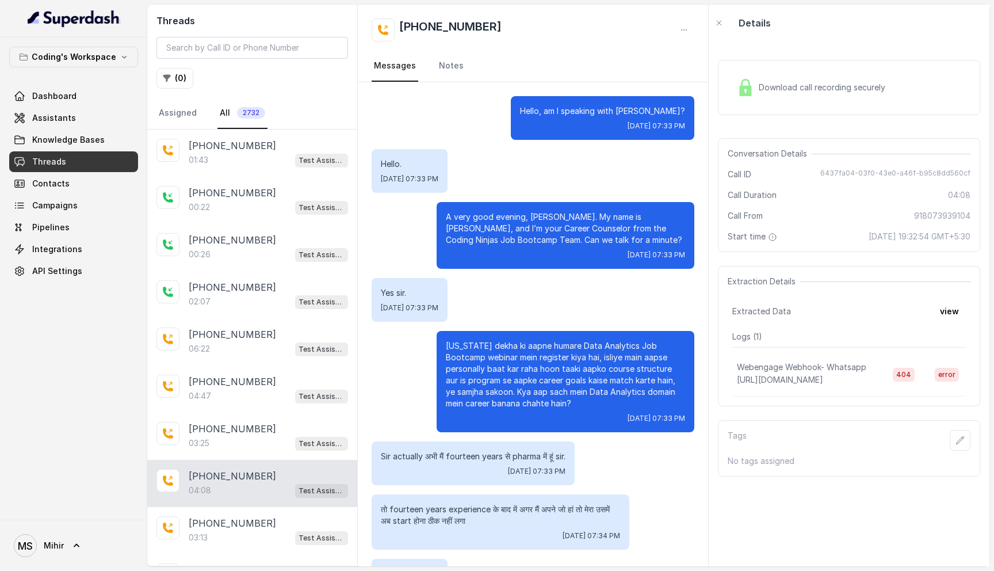
scroll to position [1843, 0]
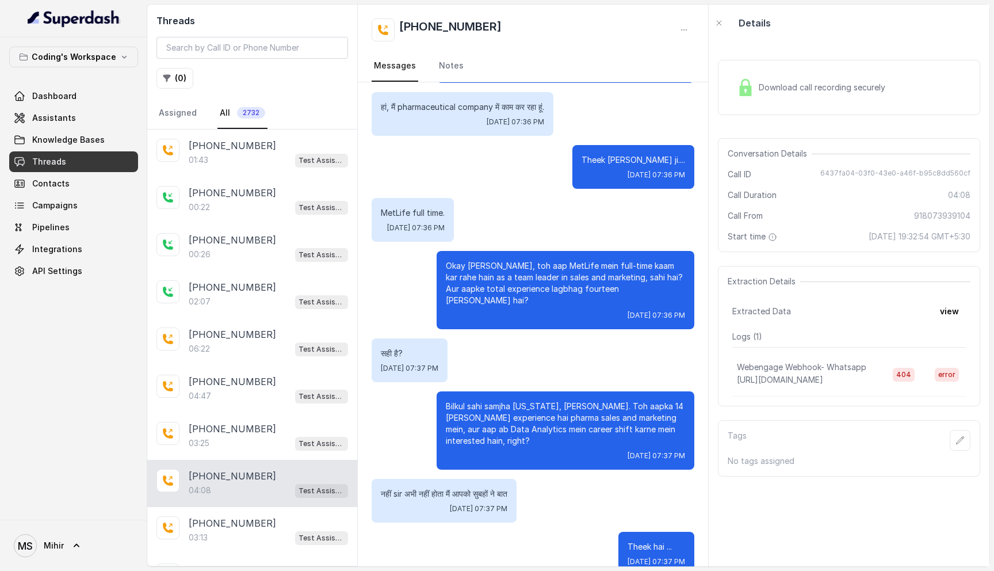
click at [484, 488] on p "नहीं sir अभी नहीं होता मैं आपको सुबहों ने बात" at bounding box center [444, 494] width 127 height 12
click at [525, 400] on p "Bilkul sahi samjha [US_STATE], [PERSON_NAME]. Toh aapka 14 [PERSON_NAME] experi…" at bounding box center [565, 423] width 239 height 46
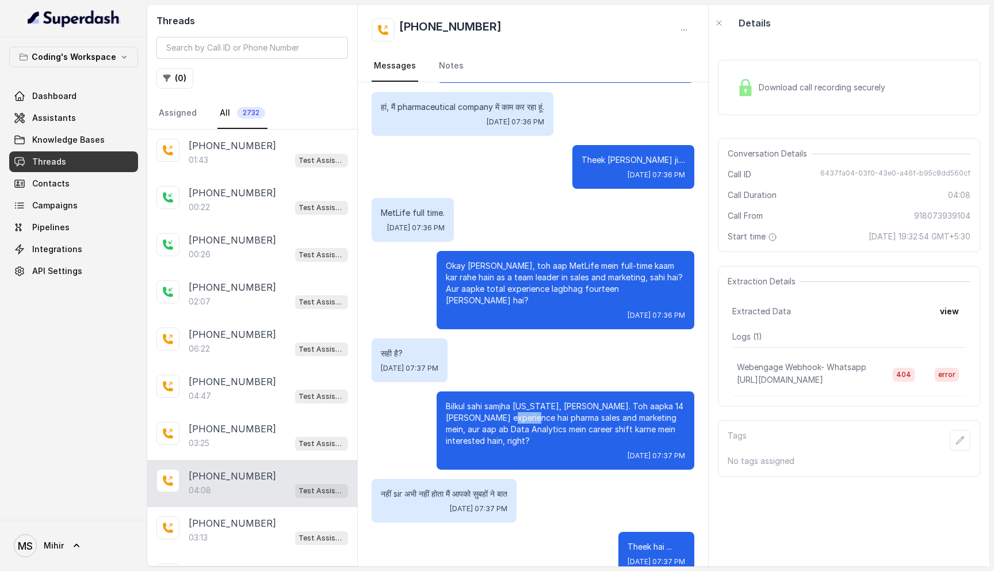
click at [525, 400] on p "Bilkul sahi samjha [US_STATE], [PERSON_NAME]. Toh aapka 14 [PERSON_NAME] experi…" at bounding box center [565, 423] width 239 height 46
click at [507, 488] on p "नहीं sir अभी नहीं होता मैं आपको सुबहों ने बात" at bounding box center [444, 494] width 127 height 12
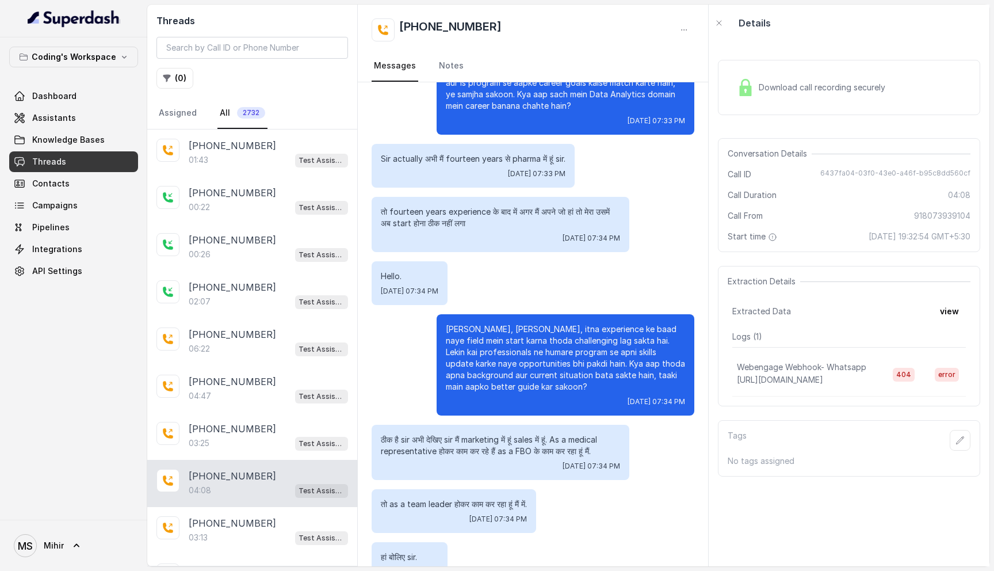
scroll to position [0, 0]
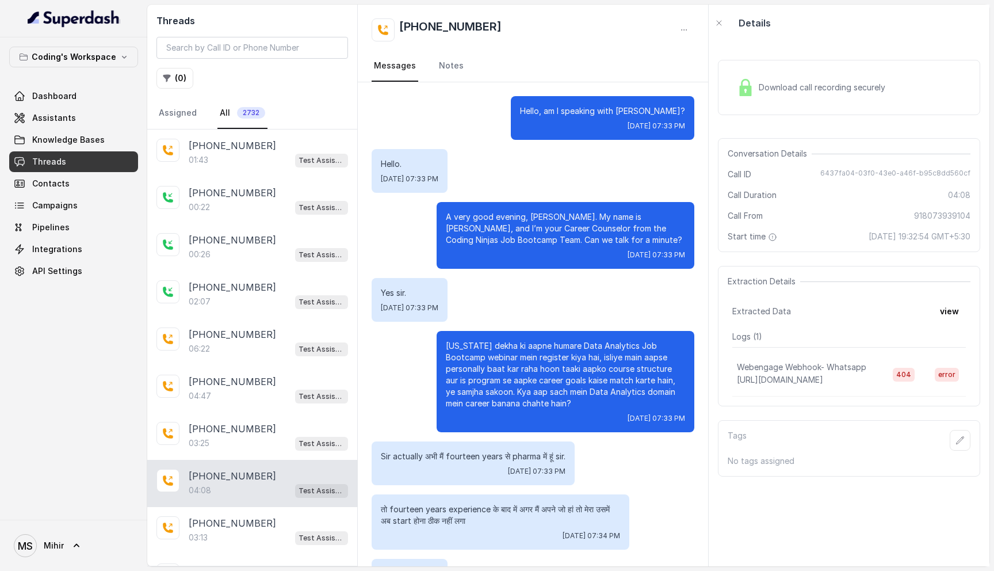
click at [803, 93] on div "Download call recording securely" at bounding box center [811, 87] width 158 height 26
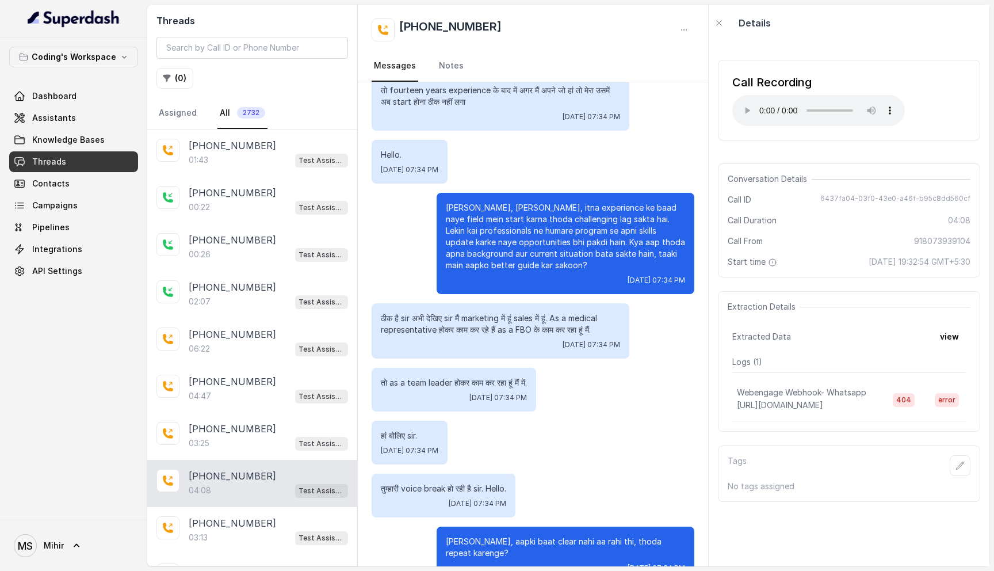
scroll to position [429, 0]
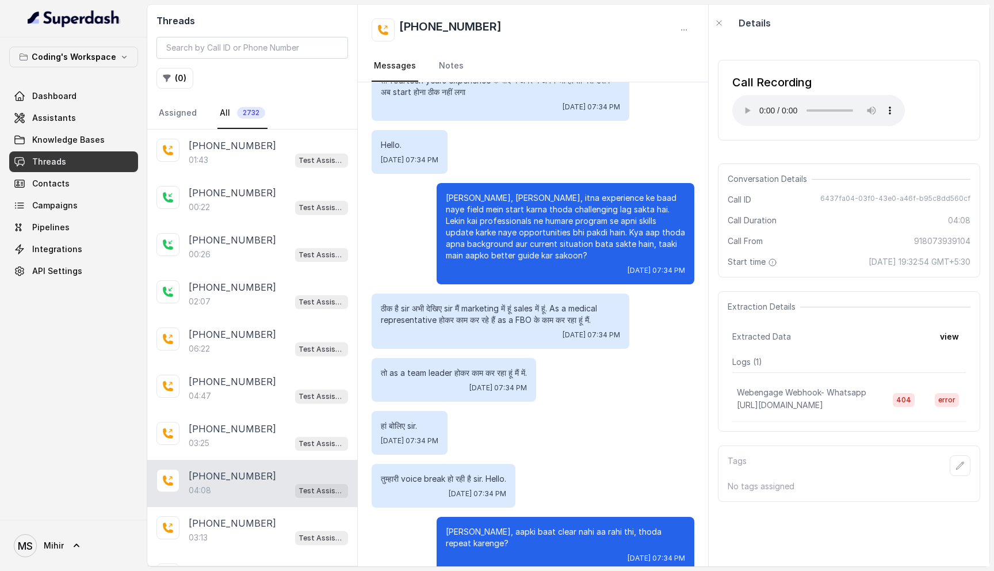
click at [518, 207] on p "[PERSON_NAME], [PERSON_NAME], itna experience ke baad naye field mein start kar…" at bounding box center [565, 226] width 239 height 69
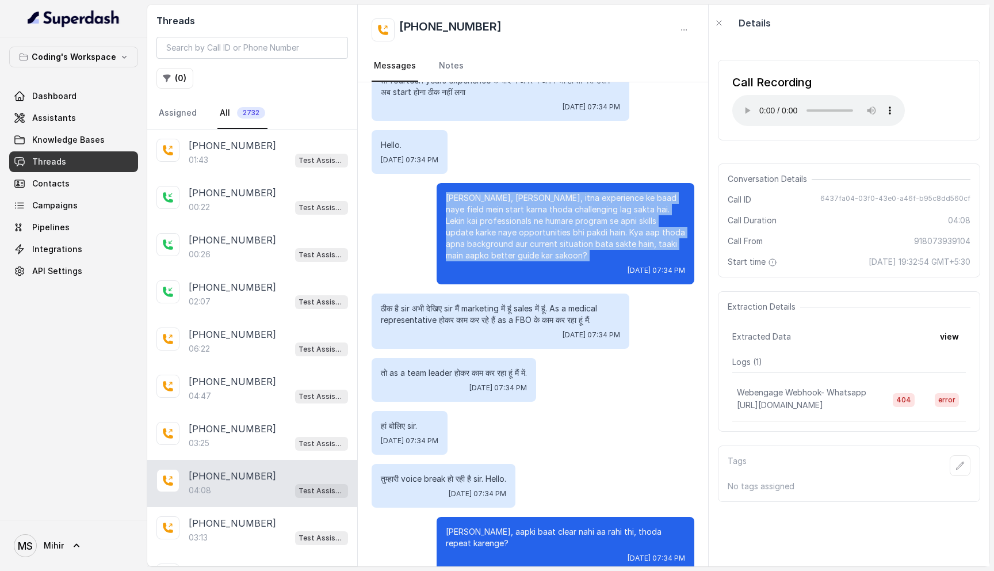
click at [518, 207] on p "[PERSON_NAME], [PERSON_NAME], itna experience ke baad naye field mein start kar…" at bounding box center [565, 226] width 239 height 69
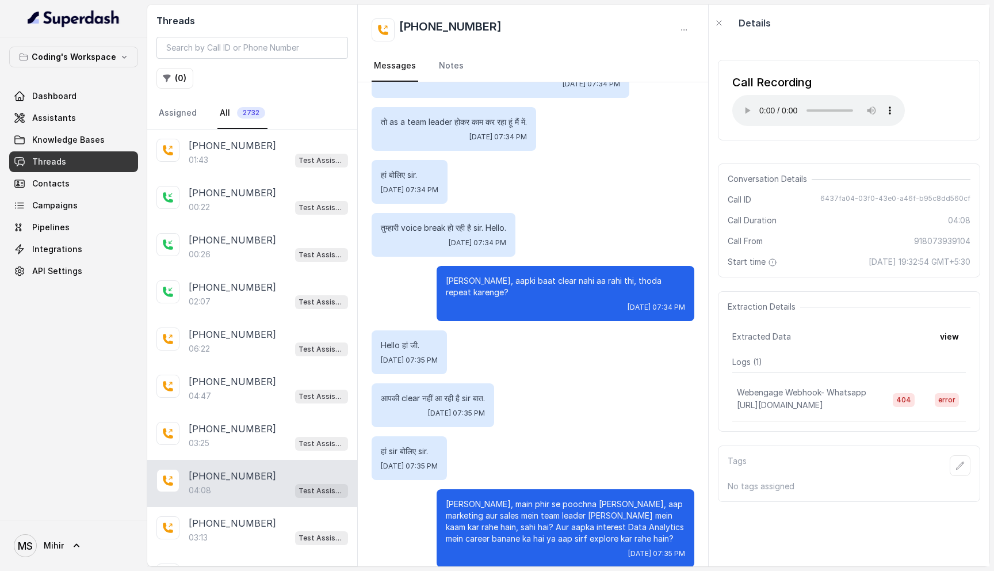
scroll to position [681, 0]
click at [526, 279] on p "[PERSON_NAME], aapki baat clear nahi aa rahi thi, thoda repeat karenge?" at bounding box center [565, 285] width 239 height 23
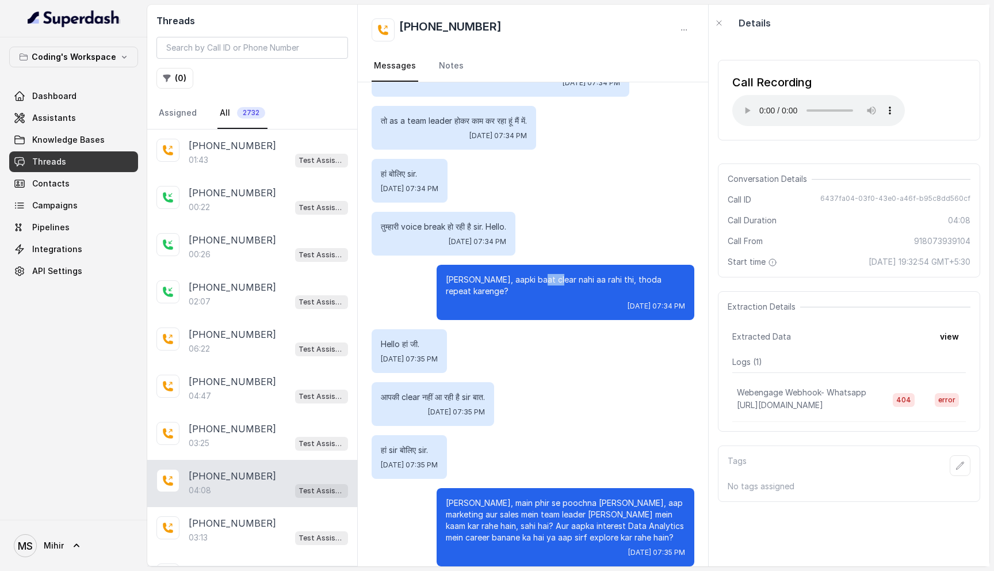
click at [526, 279] on p "[PERSON_NAME], aapki baat clear nahi aa rahi thi, thoda repeat karenge?" at bounding box center [565, 285] width 239 height 23
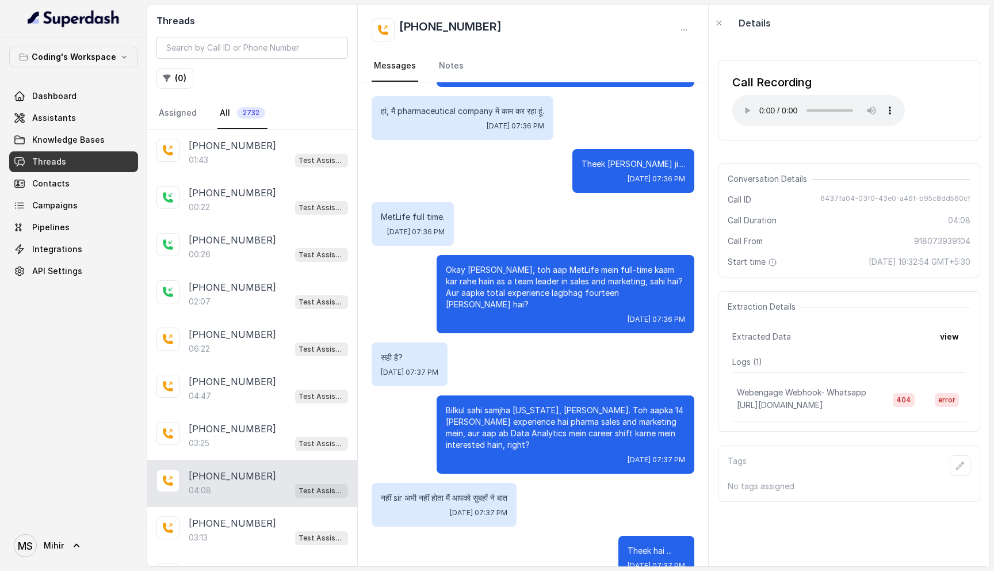
scroll to position [1843, 0]
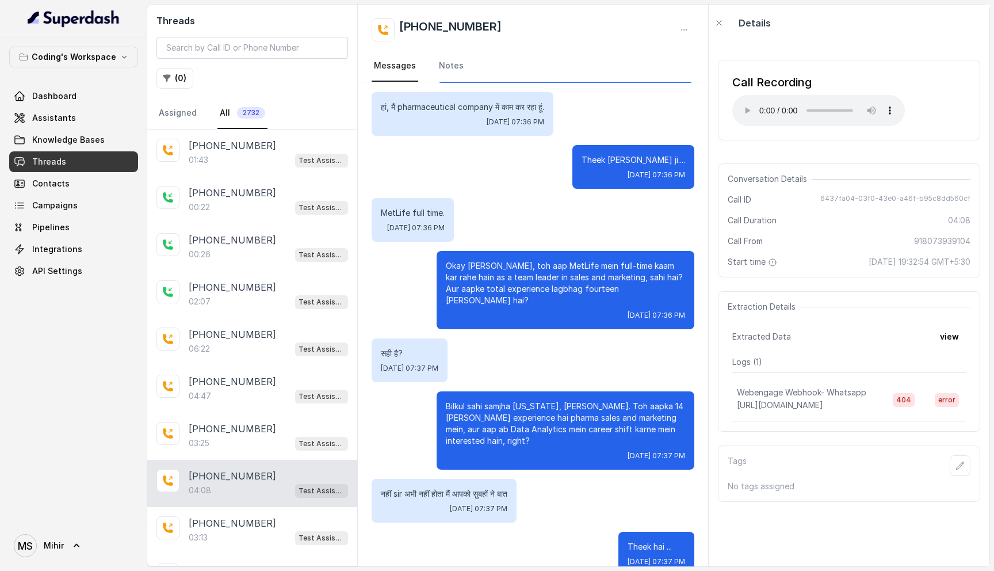
click at [580, 198] on div "MetLife full time. [DATE] 07:36 PM" at bounding box center [533, 220] width 323 height 44
drag, startPoint x: 511, startPoint y: 17, endPoint x: 519, endPoint y: 20, distance: 8.6
click at [519, 20] on div "[PHONE_NUMBER] Messages Notes" at bounding box center [533, 44] width 350 height 78
copy h2 "[PHONE_NUMBER]"
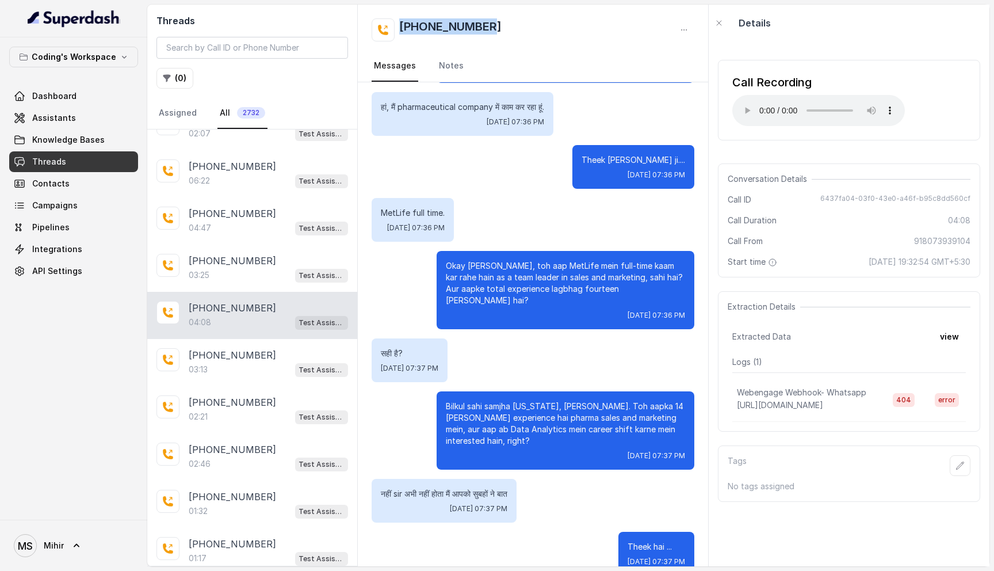
scroll to position [170, 0]
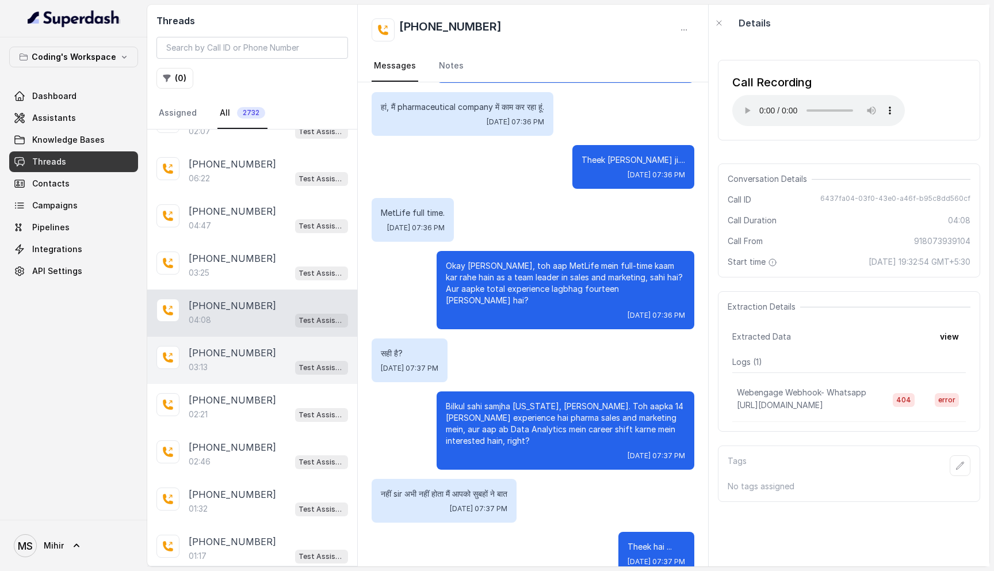
click at [230, 338] on div "[PHONE_NUMBER]:13 Test Assistant- 2" at bounding box center [252, 360] width 210 height 47
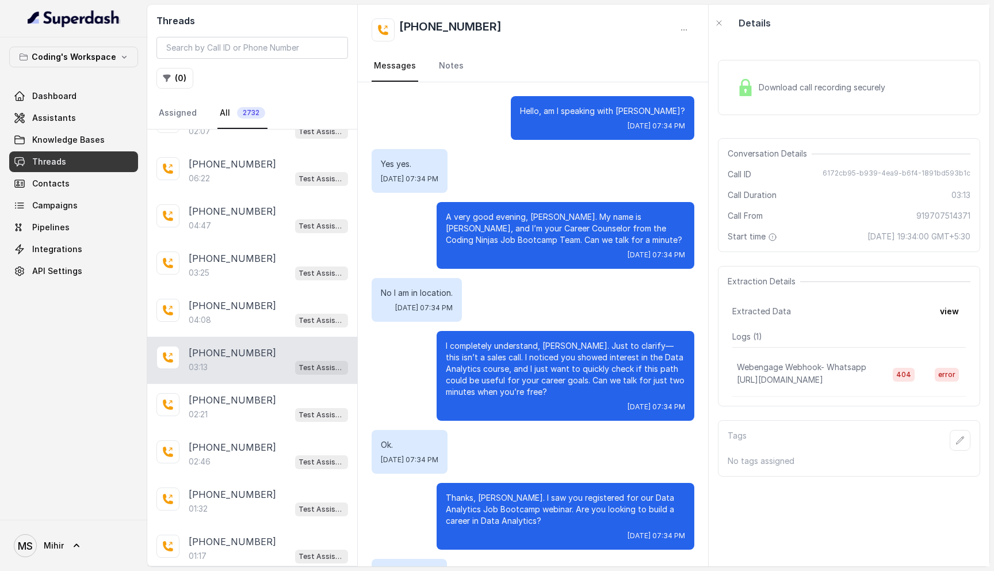
click at [806, 93] on span "Download call recording securely" at bounding box center [824, 88] width 131 height 12
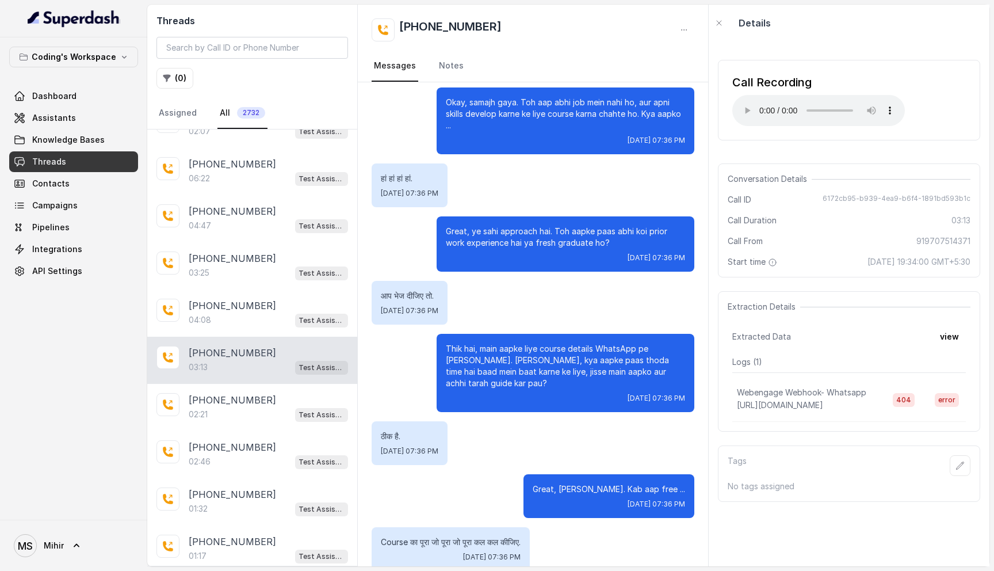
scroll to position [1148, 0]
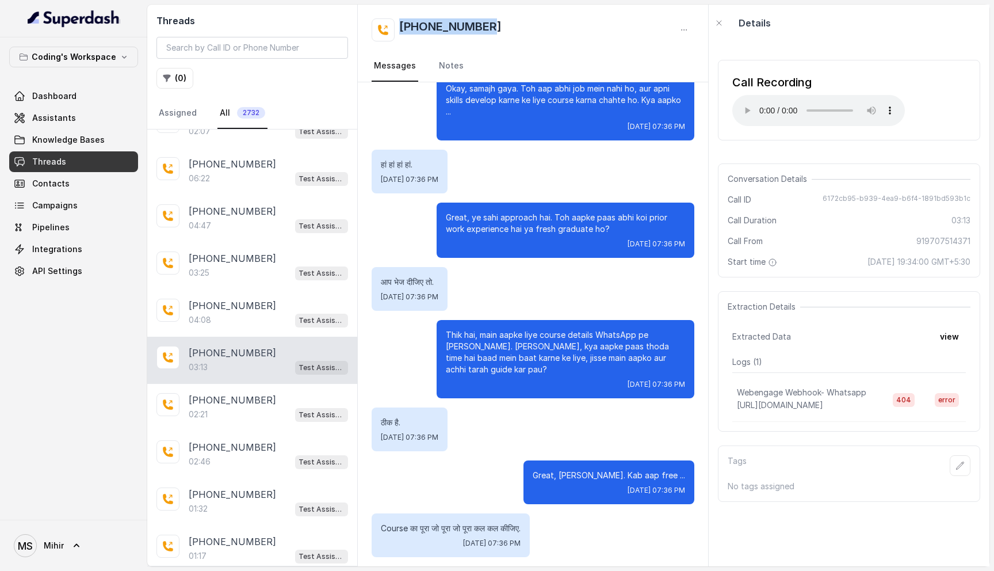
drag, startPoint x: 531, startPoint y: 23, endPoint x: 400, endPoint y: 24, distance: 130.0
click at [400, 24] on div "[PHONE_NUMBER]" at bounding box center [533, 29] width 323 height 23
copy h2 "[PHONE_NUMBER]"
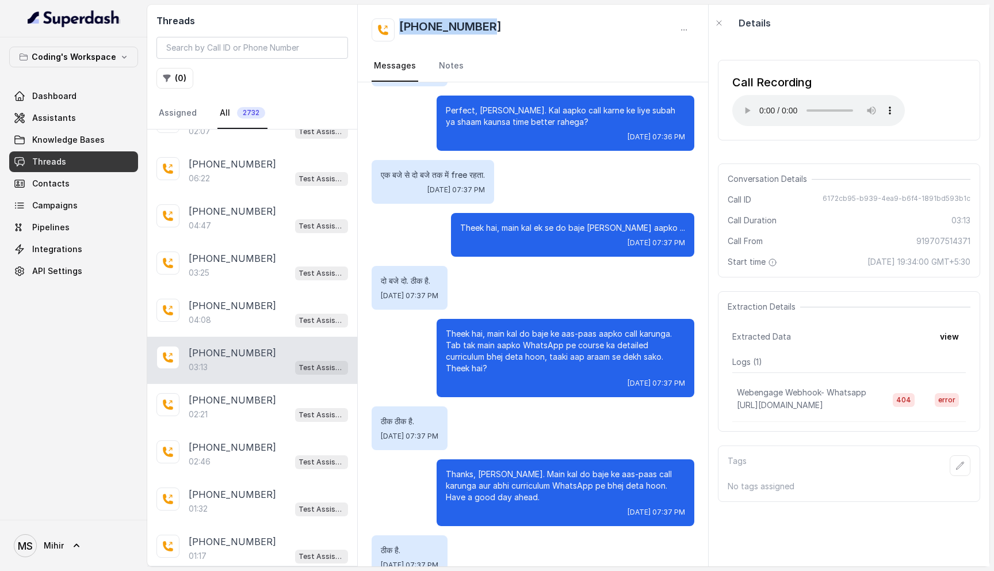
scroll to position [1762, 0]
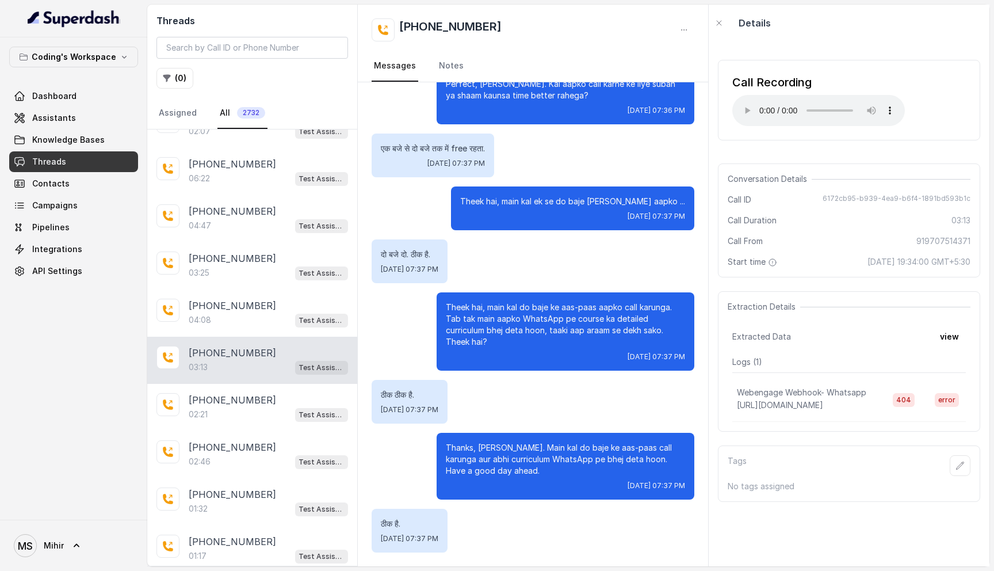
click at [505, 457] on p "Thanks, [PERSON_NAME]. Main kal do baje ke aas-paas call karunga aur abhi curri…" at bounding box center [565, 459] width 239 height 35
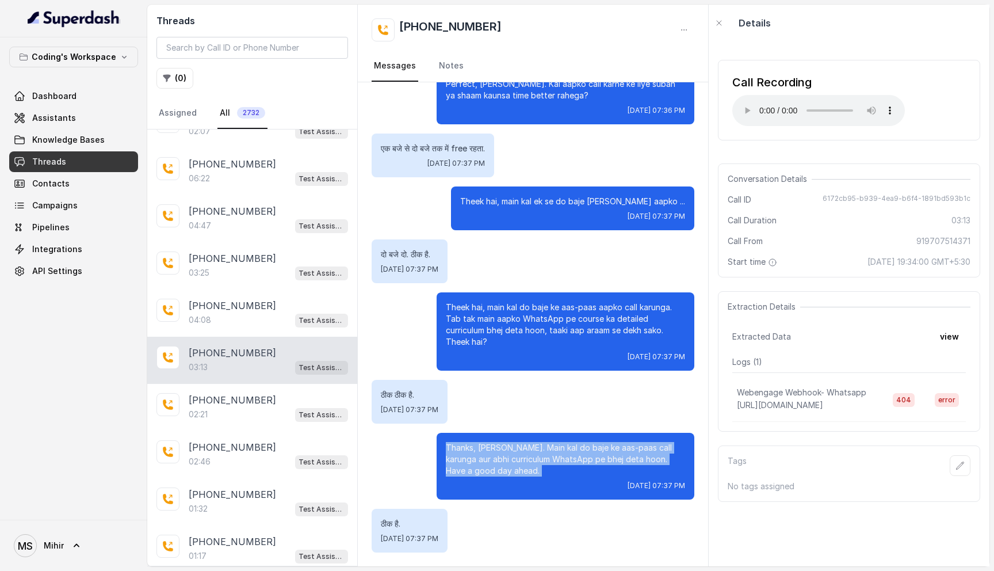
click at [505, 457] on p "Thanks, [PERSON_NAME]. Main kal do baje ke aas-paas call karunga aur abhi curri…" at bounding box center [565, 459] width 239 height 35
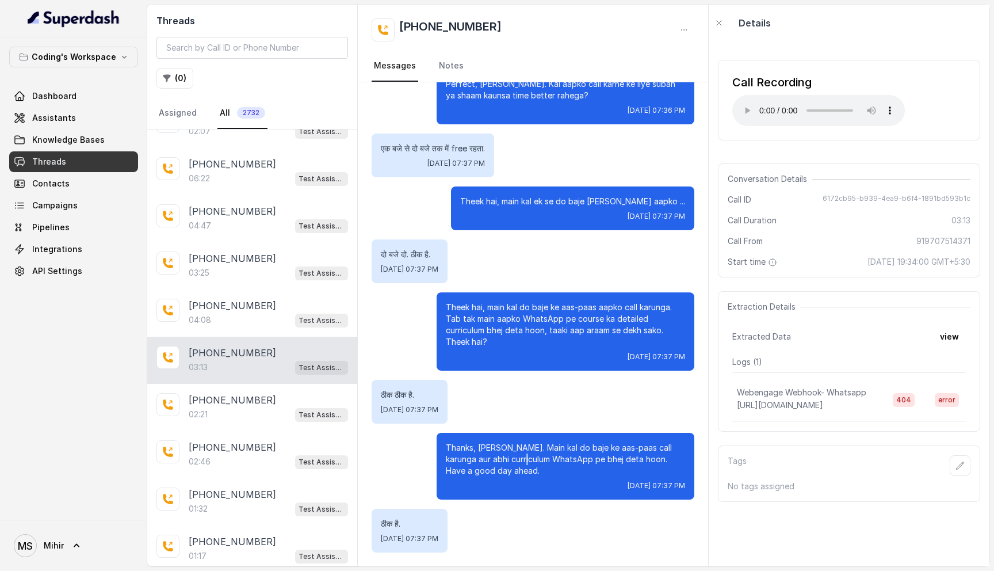
click at [505, 457] on p "Thanks, [PERSON_NAME]. Main kal do baje ke aas-paas call karunga aur abhi curri…" at bounding box center [565, 459] width 239 height 35
click at [243, 407] on div "02:21 Test Assistant- 2" at bounding box center [268, 414] width 159 height 15
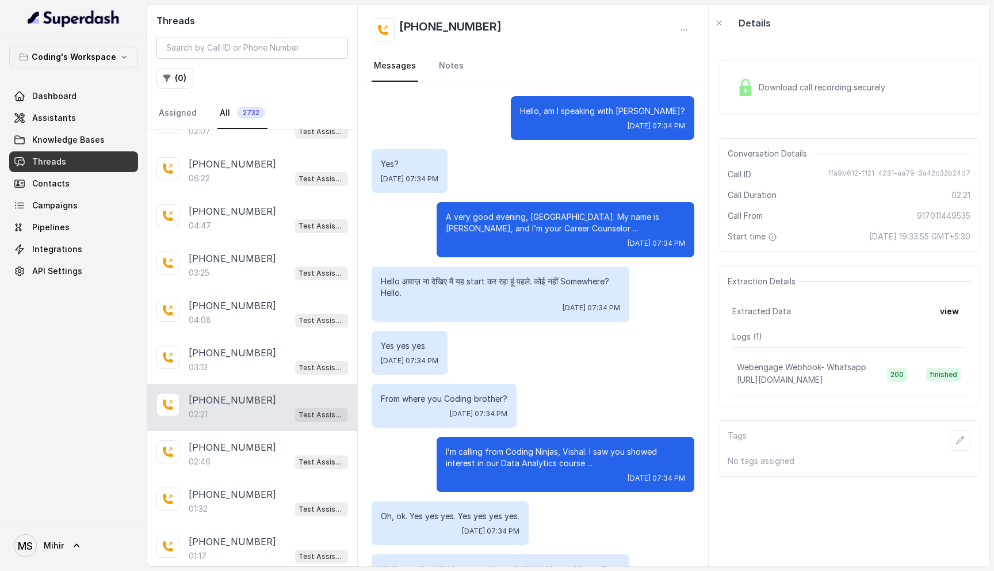
click at [785, 90] on span "Download call recording securely" at bounding box center [824, 88] width 131 height 12
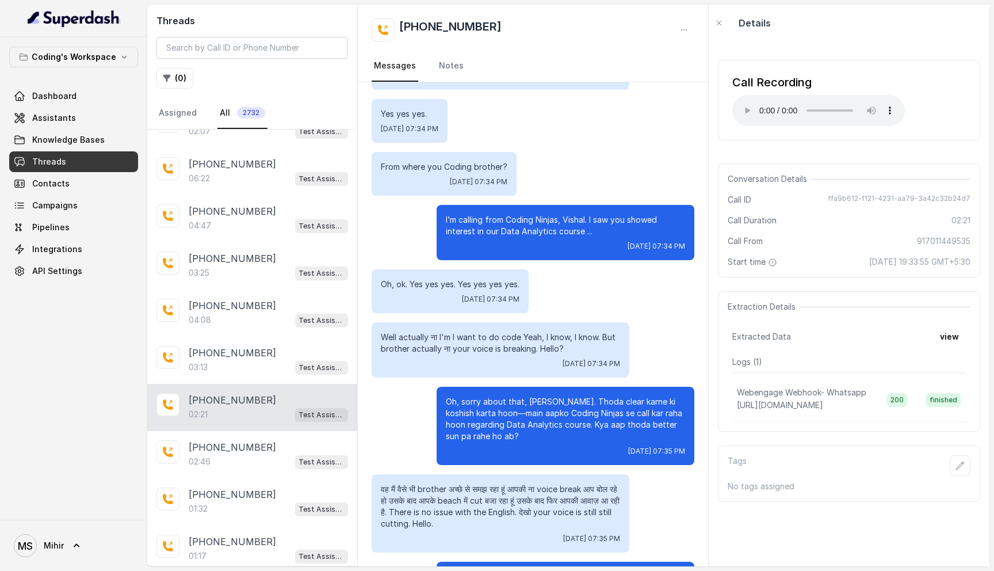
scroll to position [242, 0]
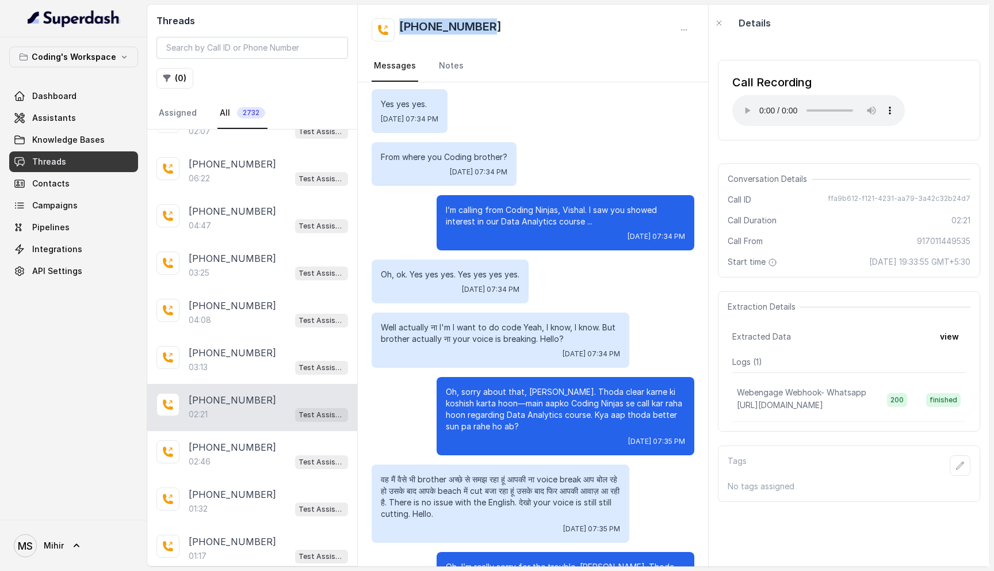
drag, startPoint x: 503, startPoint y: 27, endPoint x: 391, endPoint y: 23, distance: 112.8
click at [391, 23] on div "[PHONE_NUMBER]" at bounding box center [533, 29] width 323 height 23
copy h2 "[PHONE_NUMBER]"
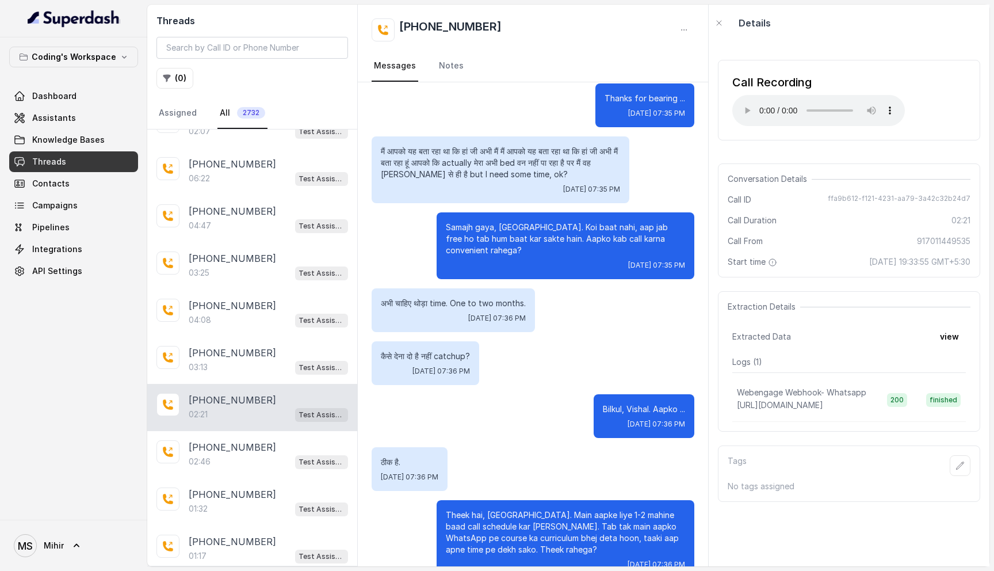
scroll to position [853, 0]
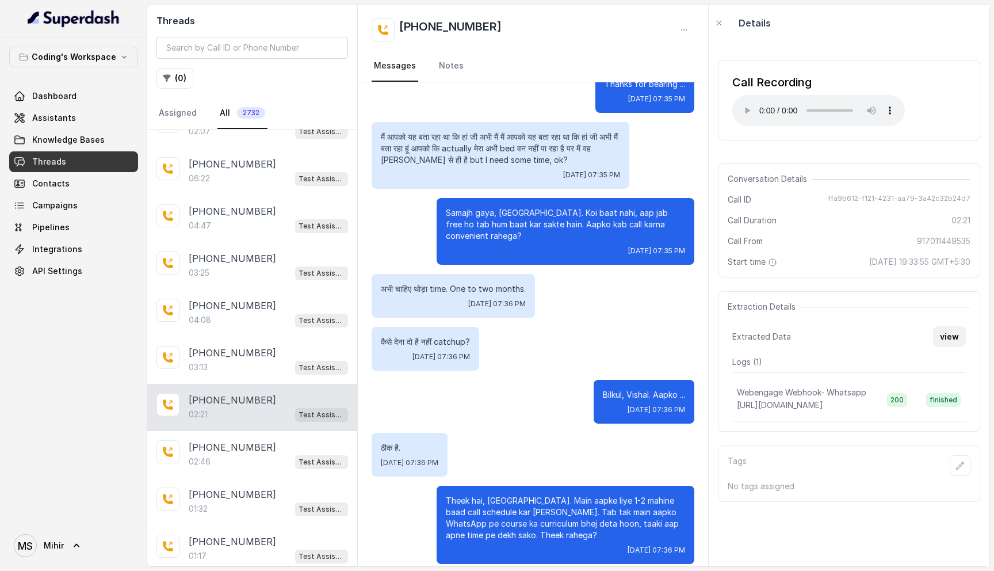
click at [956, 340] on button "view" at bounding box center [949, 336] width 33 height 21
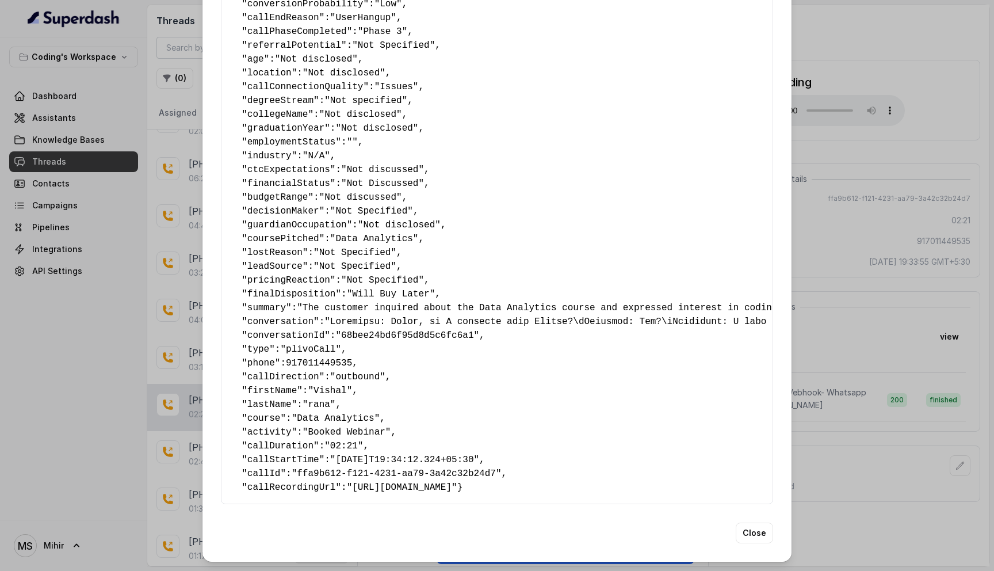
scroll to position [487, 0]
click at [895, 318] on div "Extracted Data { " callbackScheduledStatus ": "No" , " callbackTime ": "" , " n…" at bounding box center [497, 285] width 994 height 571
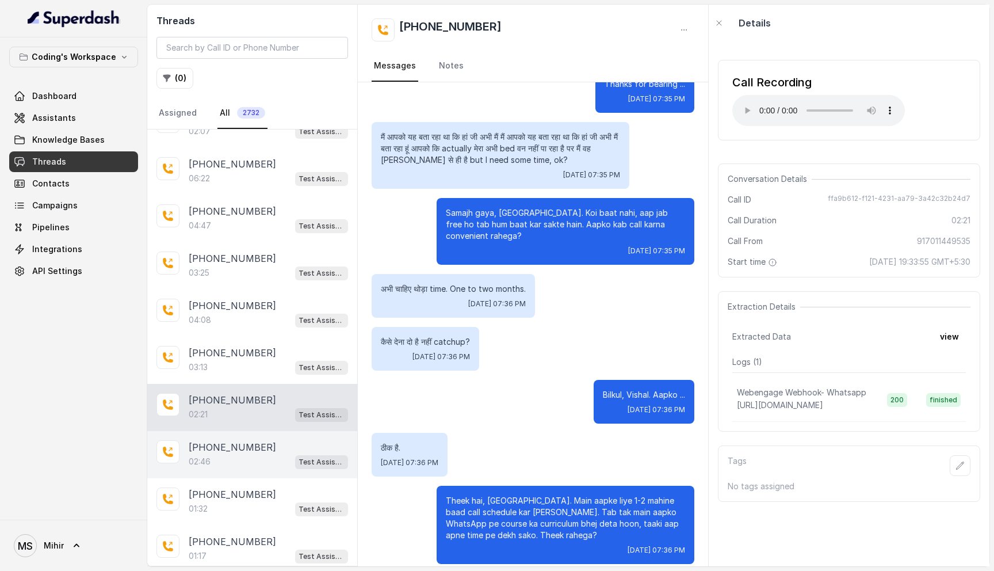
click at [248, 459] on div "02:46 Test Assistant- 2" at bounding box center [268, 461] width 159 height 15
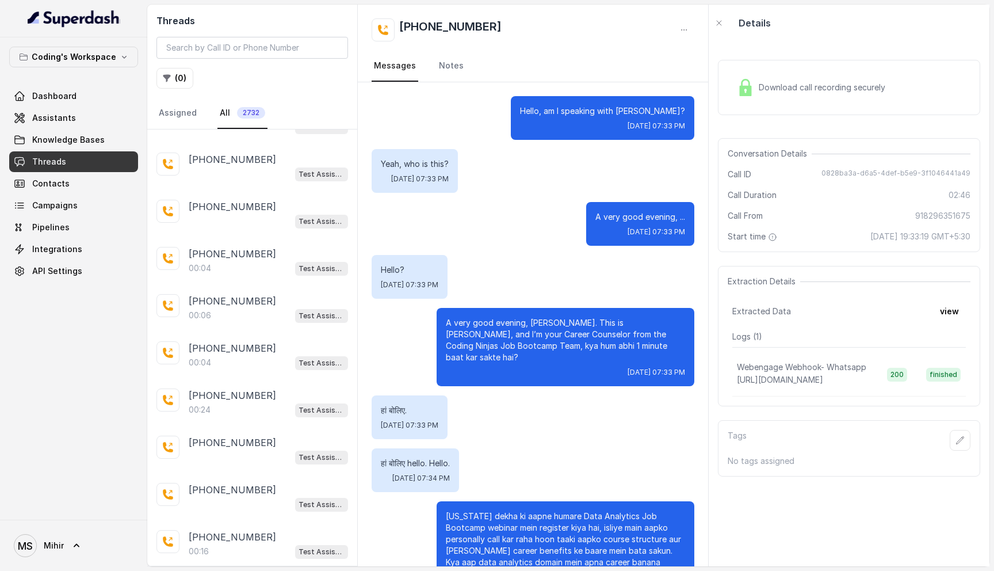
scroll to position [1923, 0]
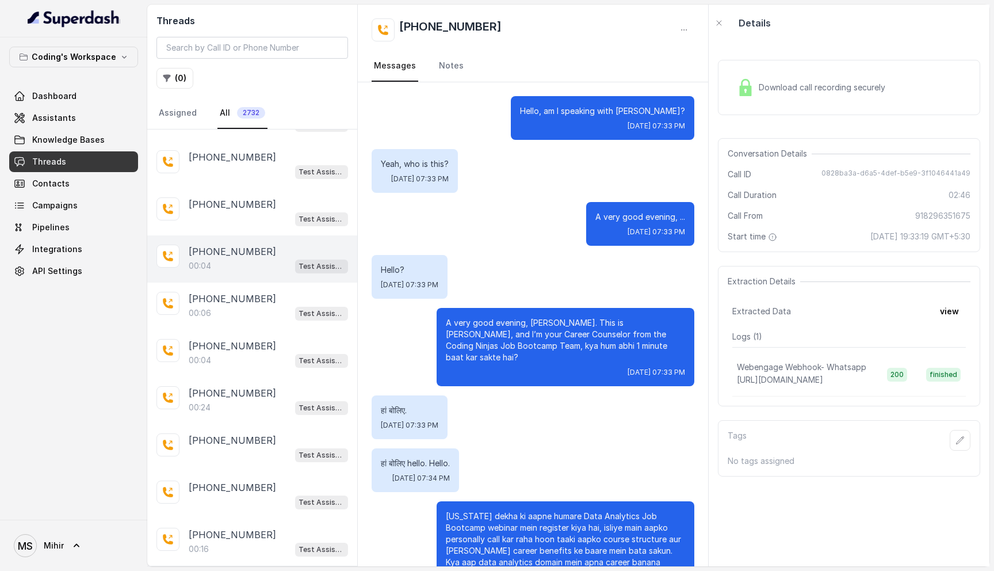
click at [212, 258] on div "00:04 Test Assistant- 2" at bounding box center [268, 265] width 159 height 15
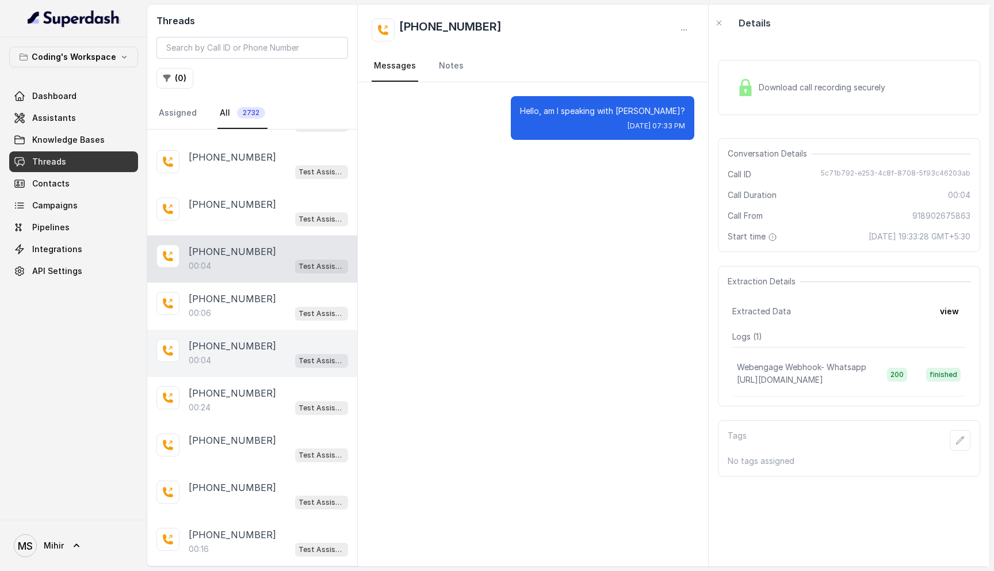
click at [227, 330] on div "[PHONE_NUMBER]:04 Test Assistant- 2" at bounding box center [252, 353] width 210 height 47
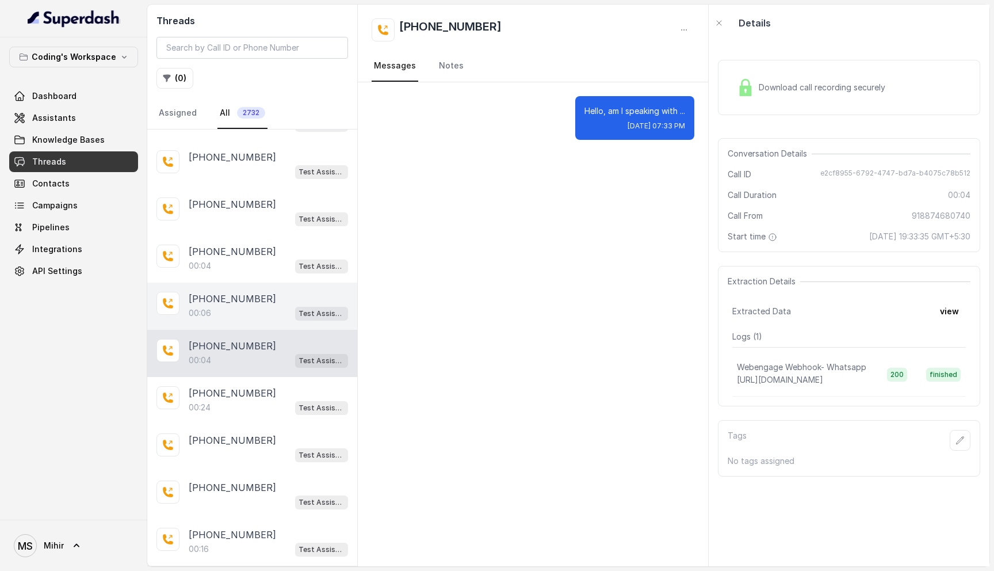
click at [226, 292] on p "[PHONE_NUMBER]" at bounding box center [232, 299] width 87 height 14
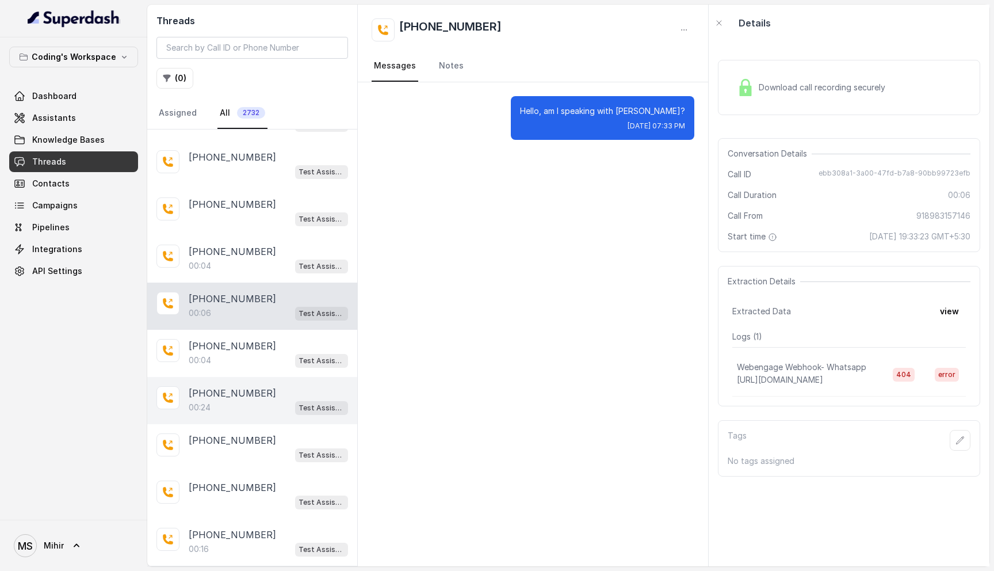
click at [217, 400] on div "00:24 Test Assistant- 2" at bounding box center [268, 407] width 159 height 15
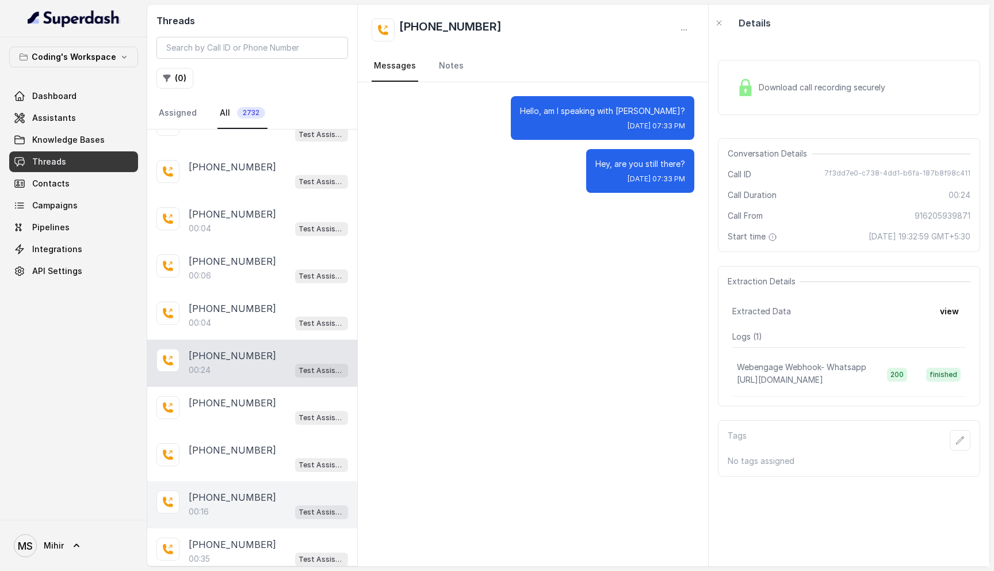
scroll to position [1987, 0]
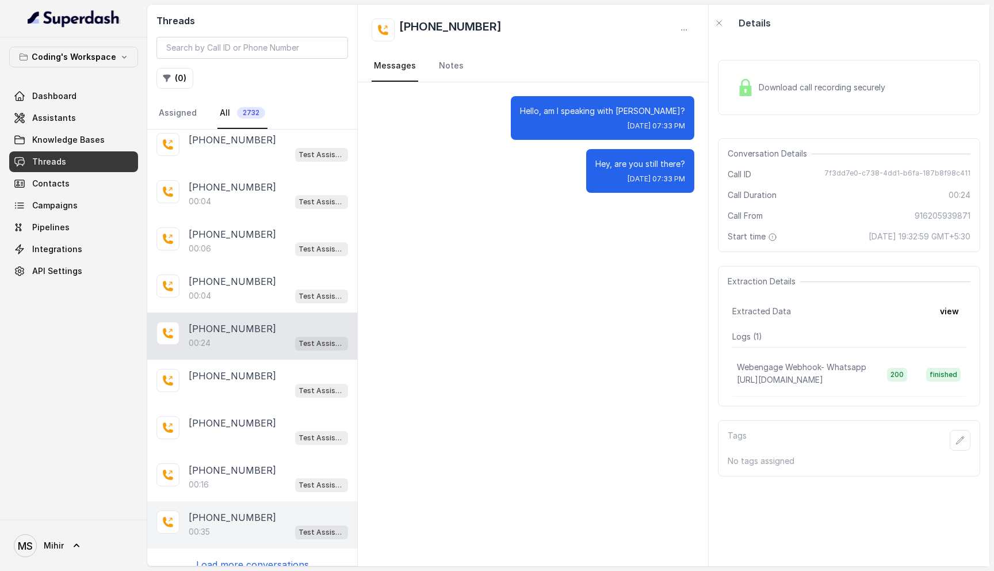
click at [236, 524] on div "00:35 Test Assistant- 2" at bounding box center [268, 531] width 159 height 15
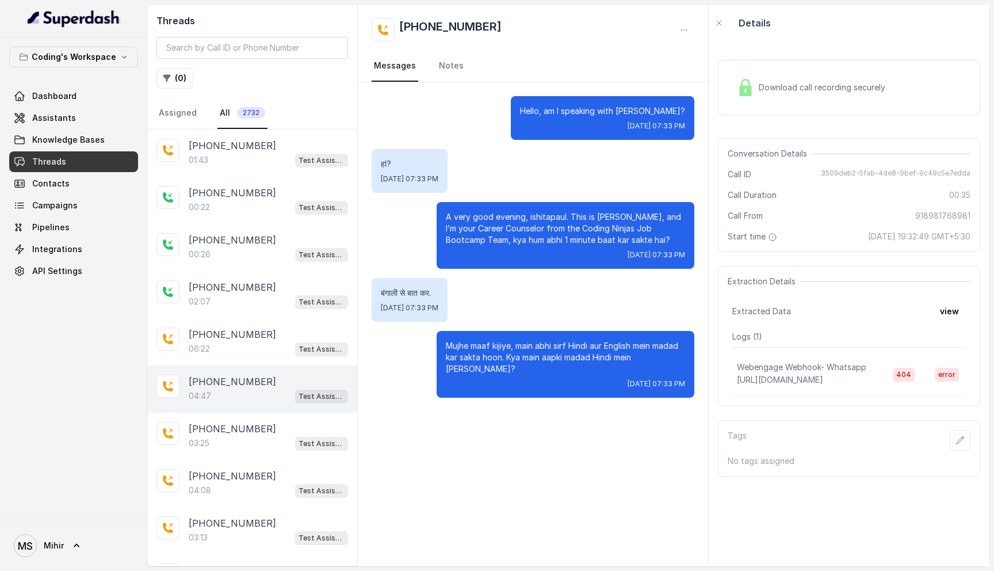
click at [254, 392] on div "04:47 Test Assistant- 2" at bounding box center [268, 395] width 159 height 15
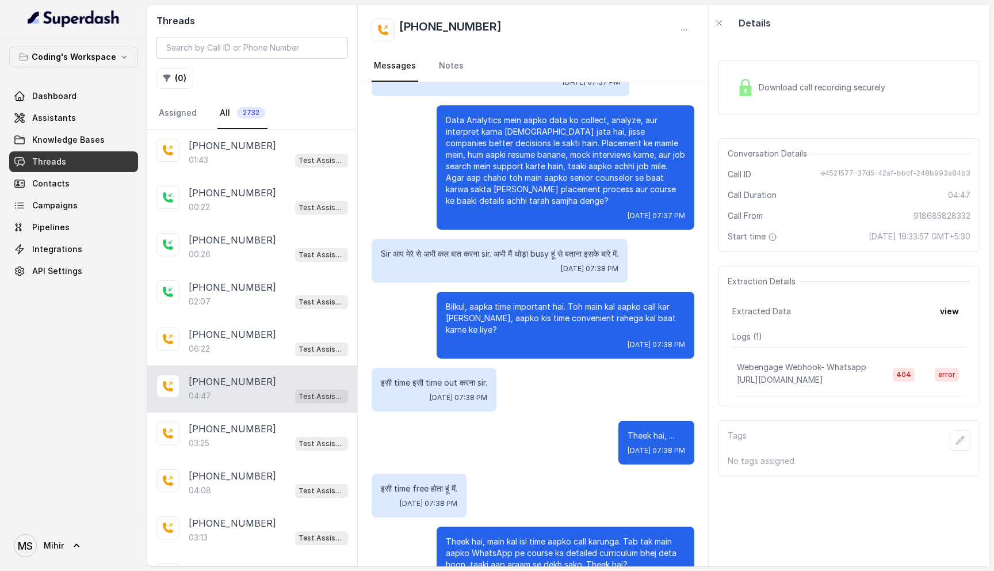
scroll to position [2220, 0]
